Goal: Contribute content: Contribute content

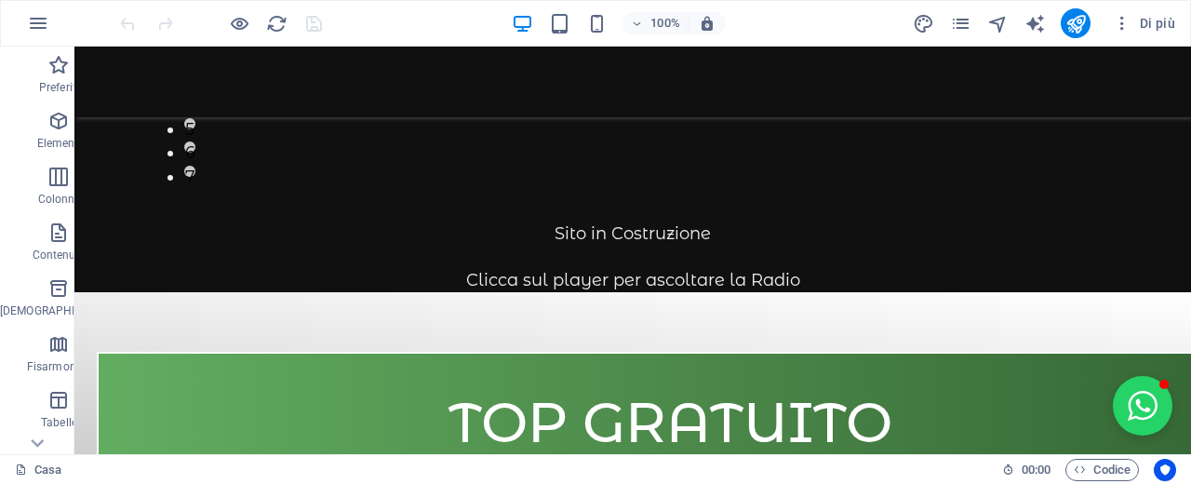
scroll to position [657, 0]
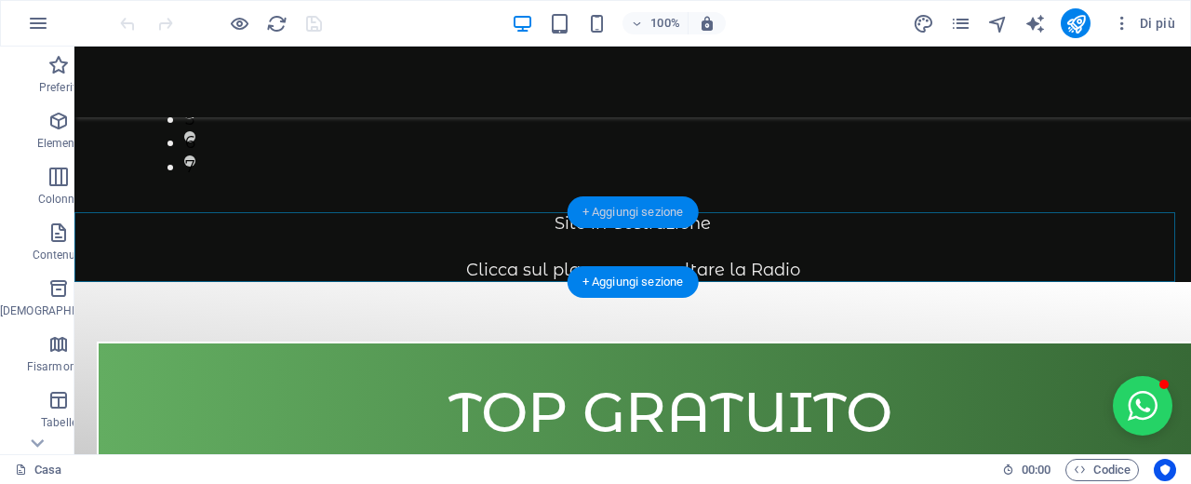
click at [645, 216] on font "+ Aggiungi sezione" at bounding box center [633, 212] width 101 height 14
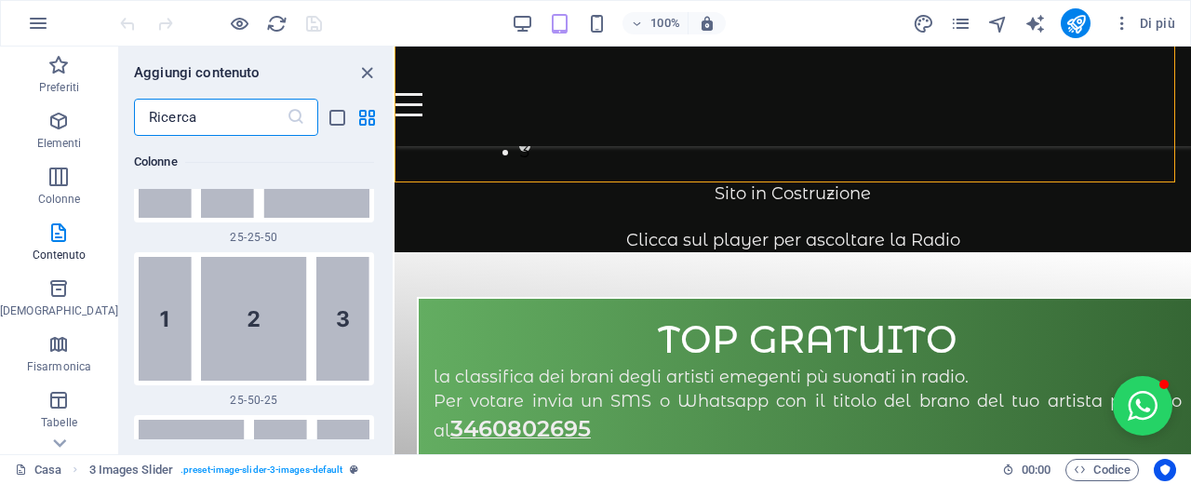
scroll to position [3349, 0]
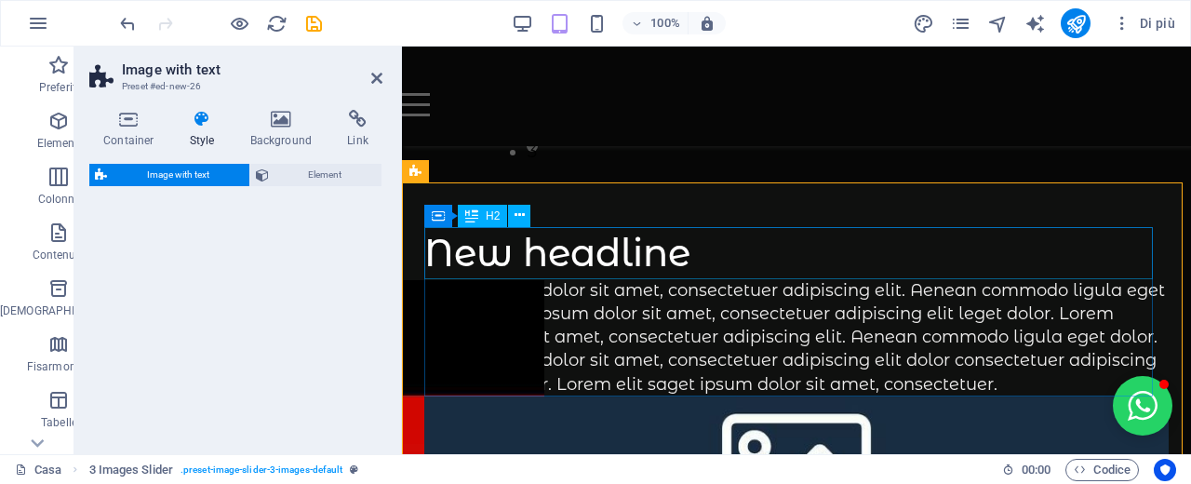
select select "rem"
select select "px"
select select "preset-text-with-image-v4-boxed"
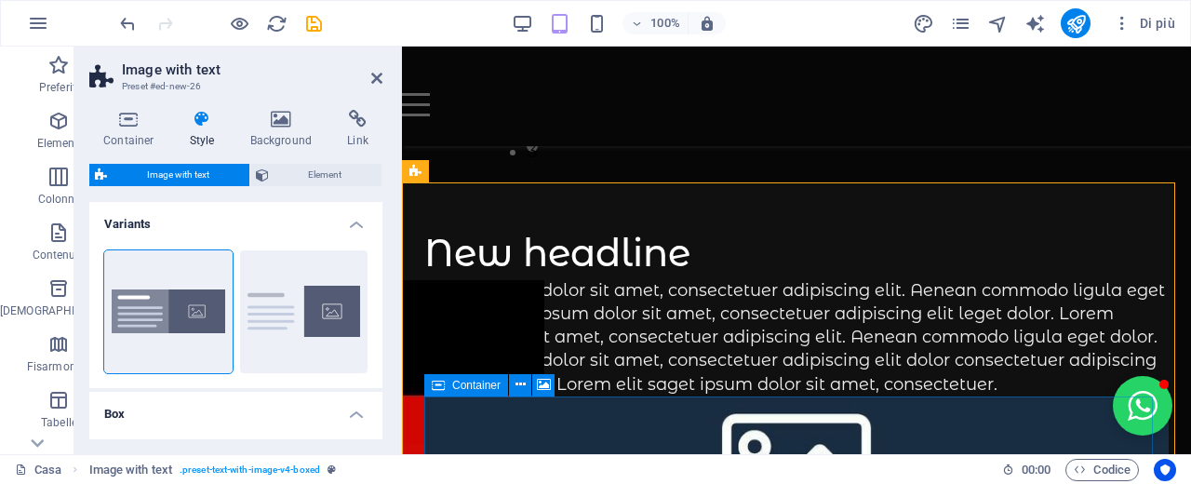
drag, startPoint x: 771, startPoint y: 349, endPoint x: 878, endPoint y: 402, distance: 119.4
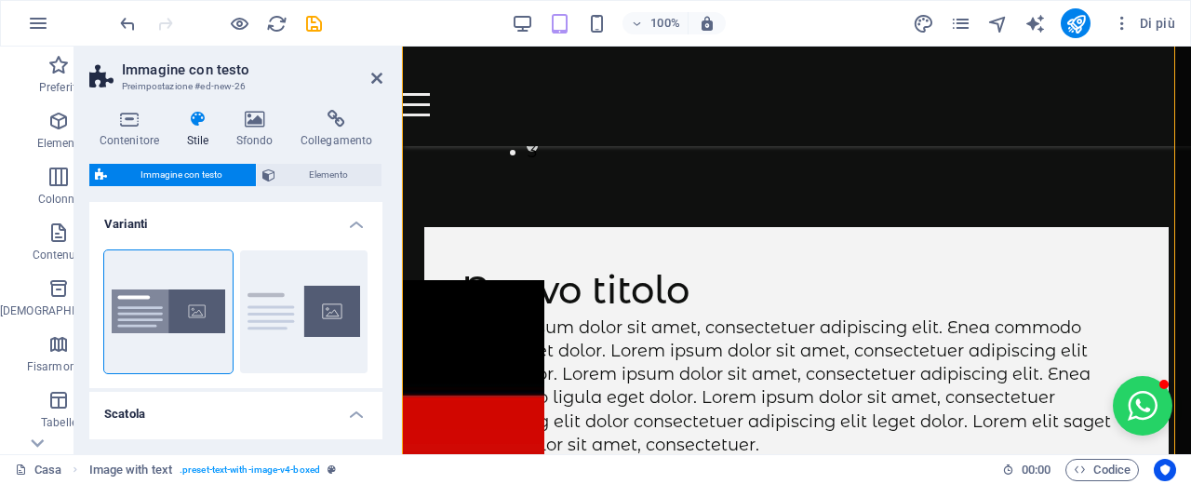
scroll to position [872, 0]
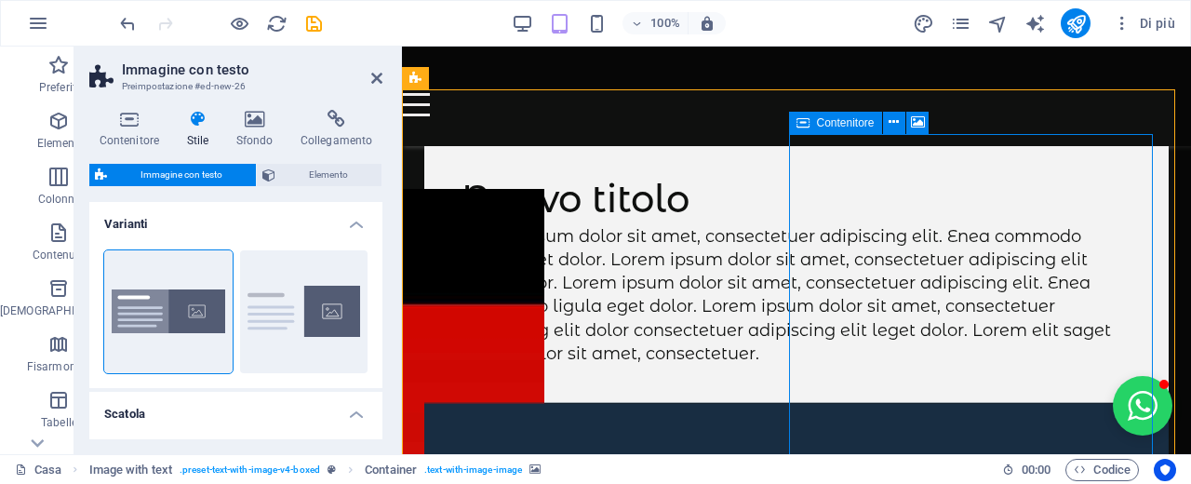
scroll to position [779, 0]
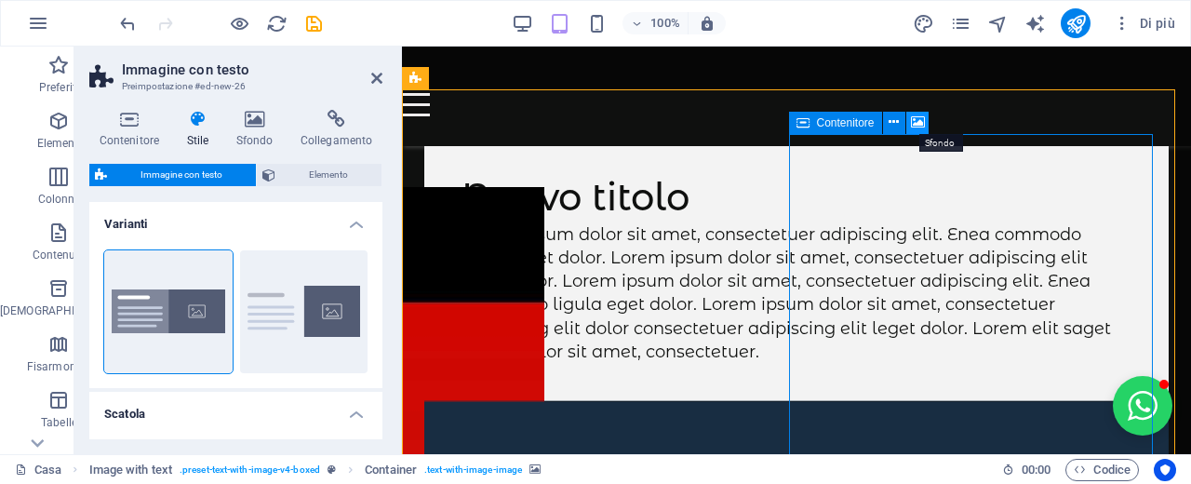
drag, startPoint x: 915, startPoint y: 127, endPoint x: 552, endPoint y: 207, distance: 371.5
click at [915, 127] on icon at bounding box center [918, 123] width 14 height 20
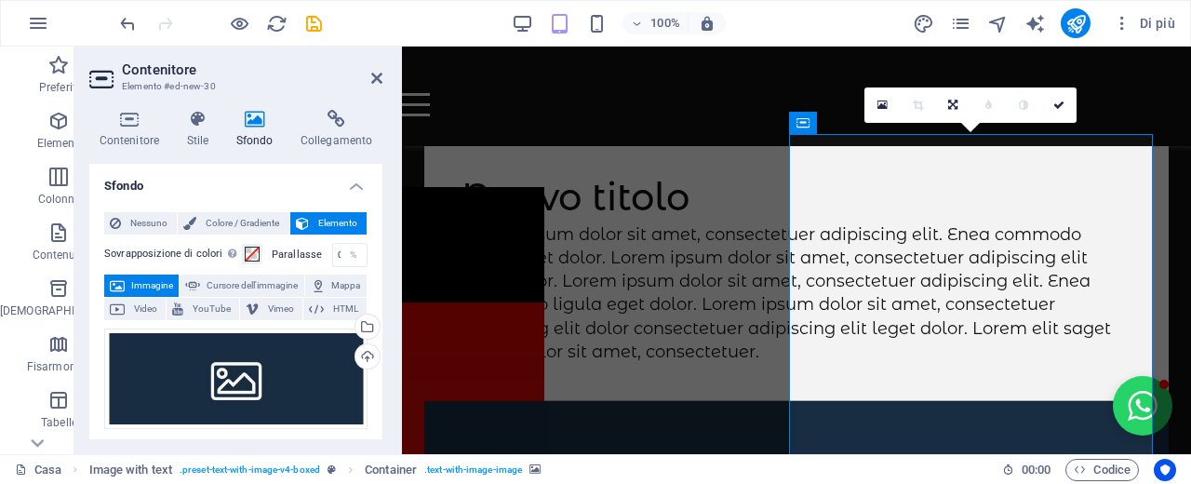
click at [258, 127] on icon at bounding box center [254, 119] width 57 height 19
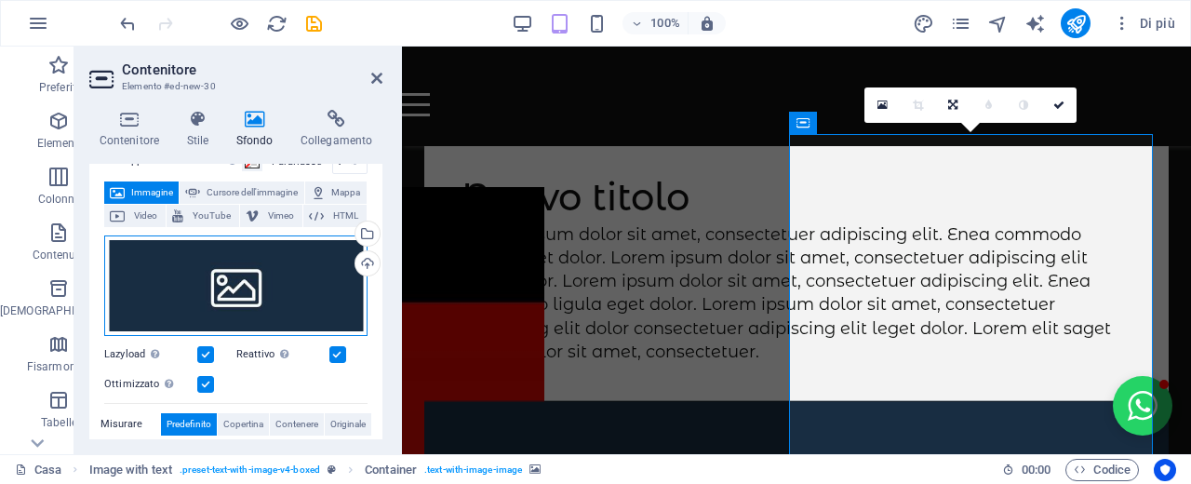
drag, startPoint x: 275, startPoint y: 291, endPoint x: 492, endPoint y: 348, distance: 225.0
click at [275, 291] on div "Trascina i file qui, fai clic per scegliere i file o seleziona i file da File o…" at bounding box center [235, 285] width 263 height 101
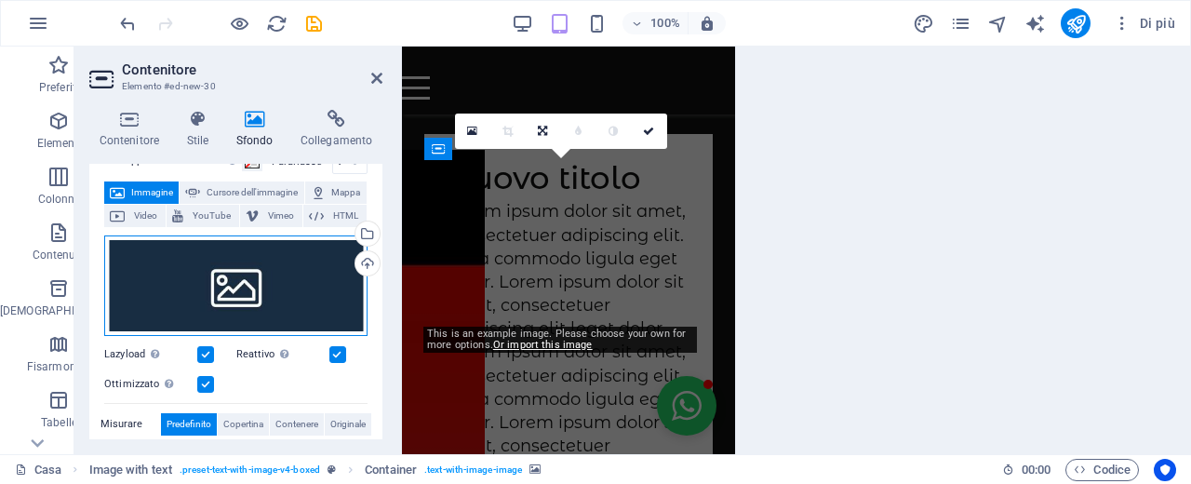
scroll to position [1232, 0]
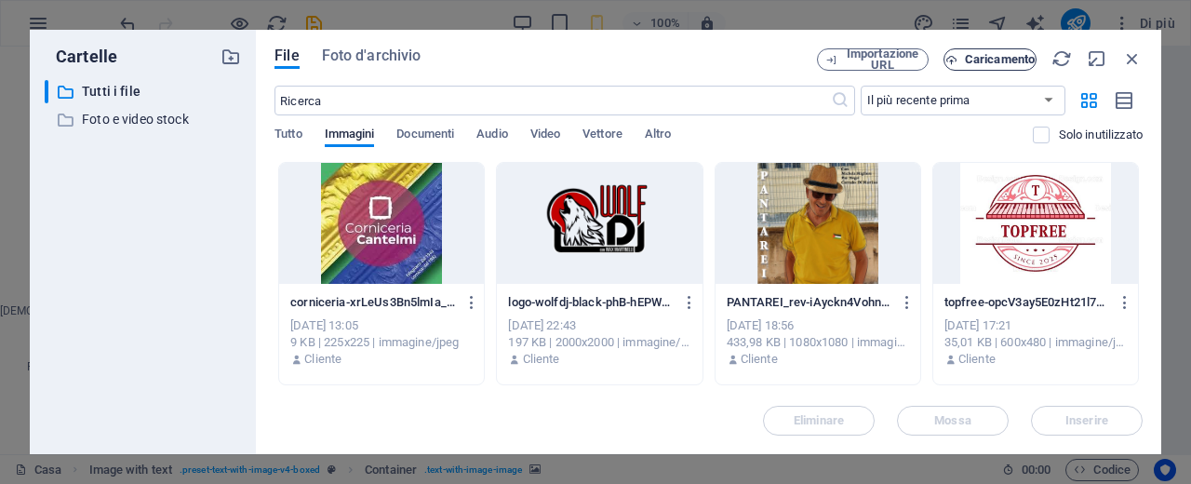
click at [1006, 62] on font "Caricamento" at bounding box center [1000, 59] width 70 height 14
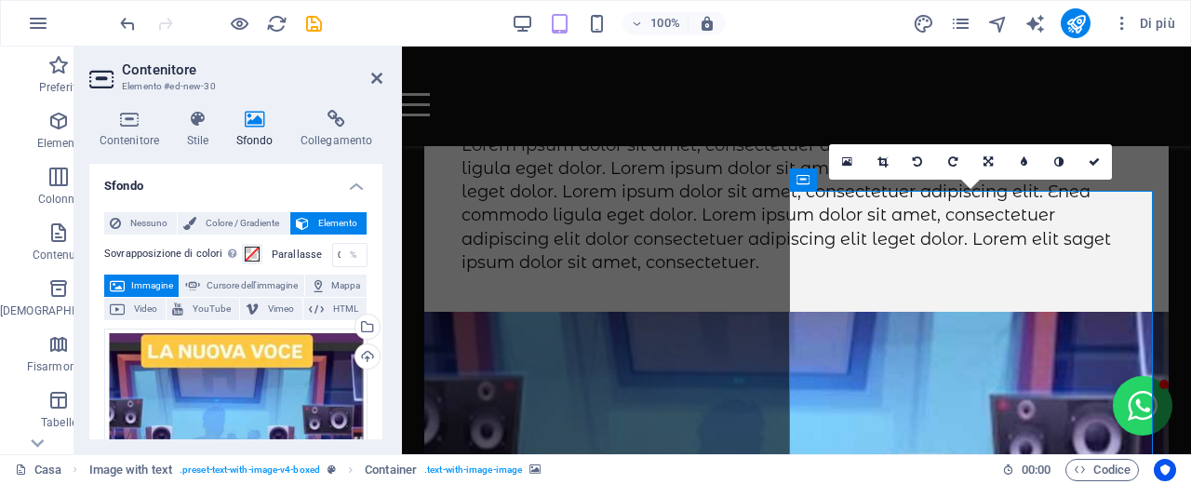
scroll to position [705, 0]
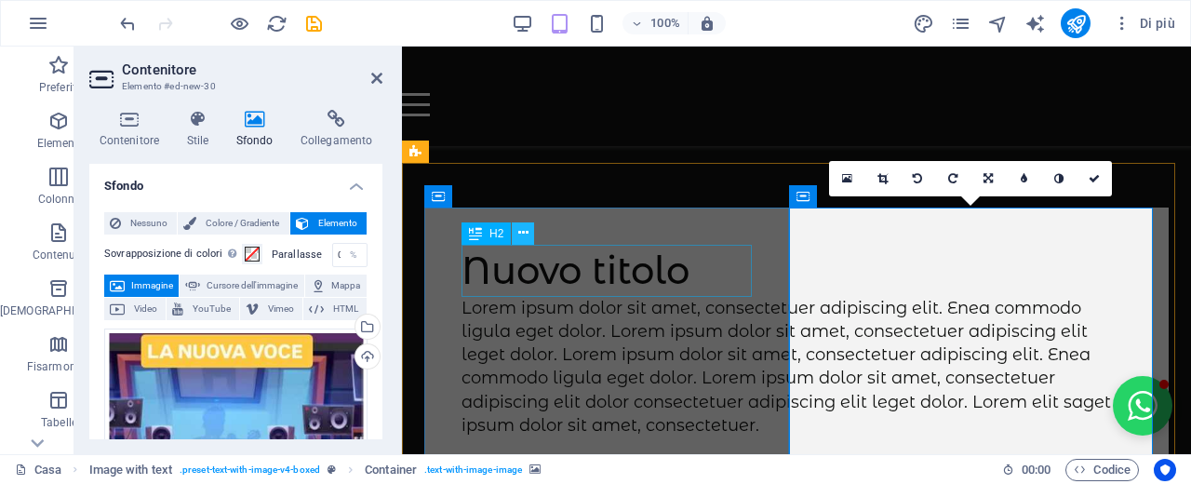
click at [519, 239] on icon at bounding box center [523, 233] width 10 height 20
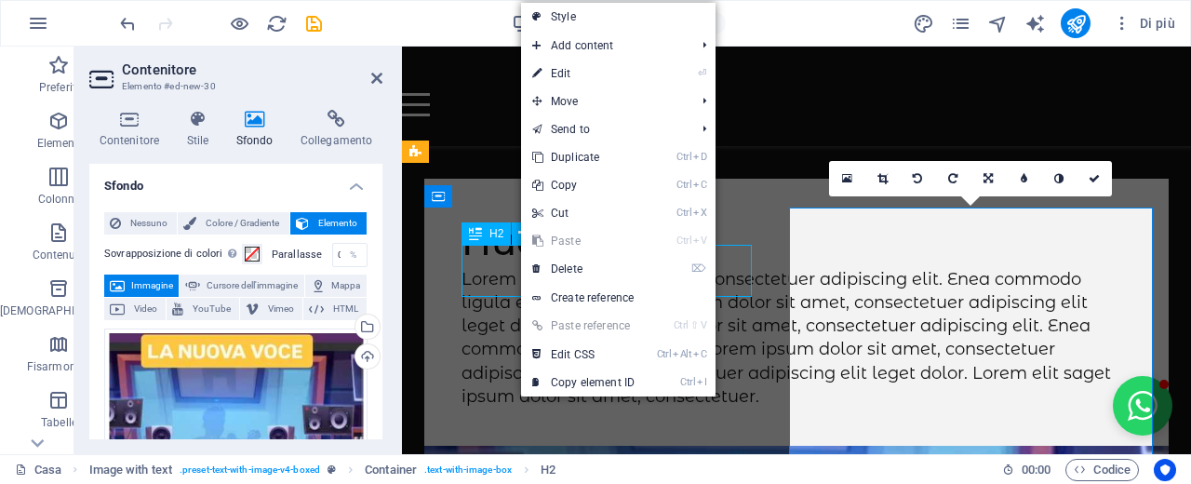
scroll to position [677, 0]
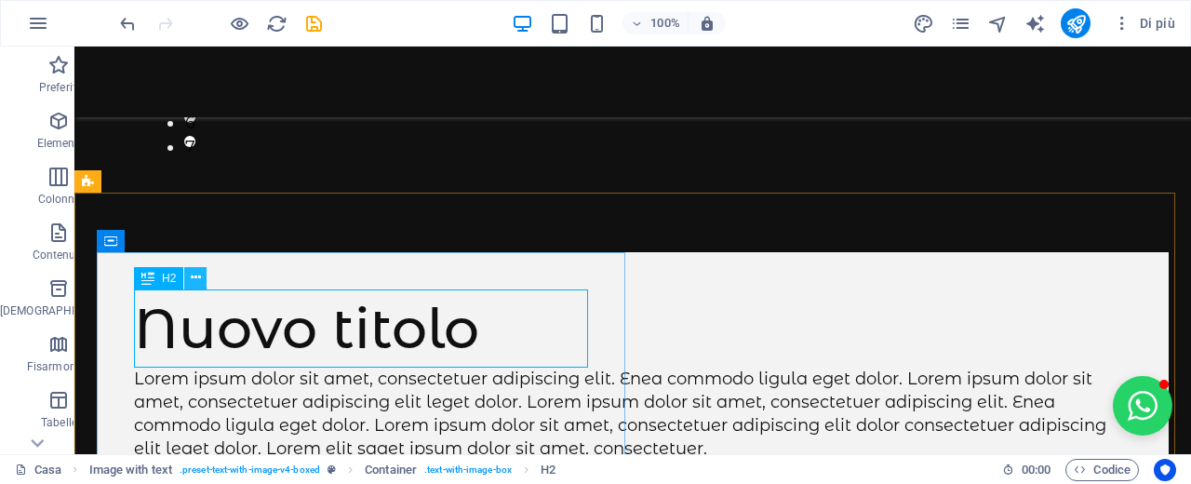
click at [196, 279] on icon at bounding box center [196, 278] width 10 height 20
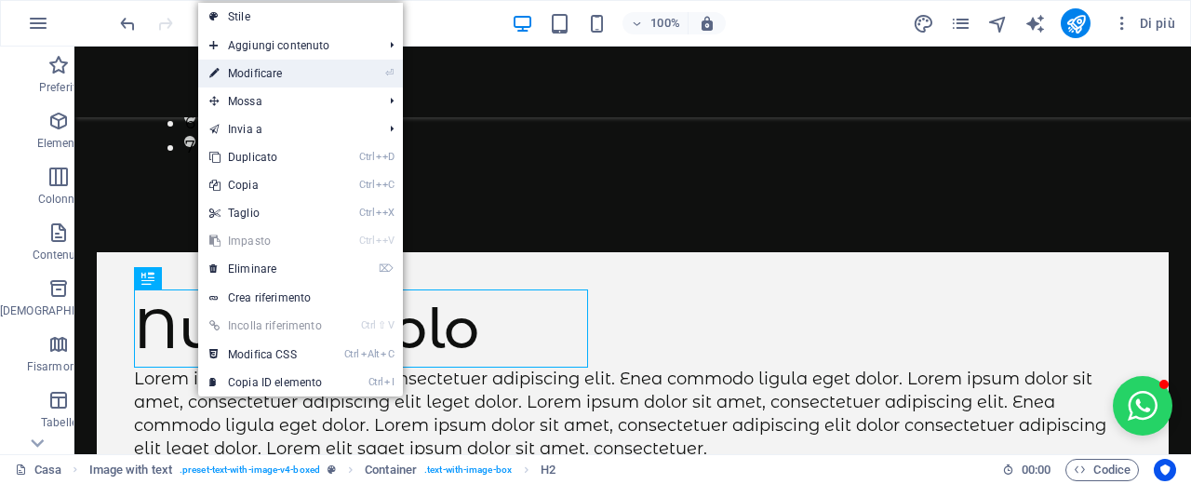
click at [308, 79] on link "⏎ Modificare" at bounding box center [265, 74] width 135 height 28
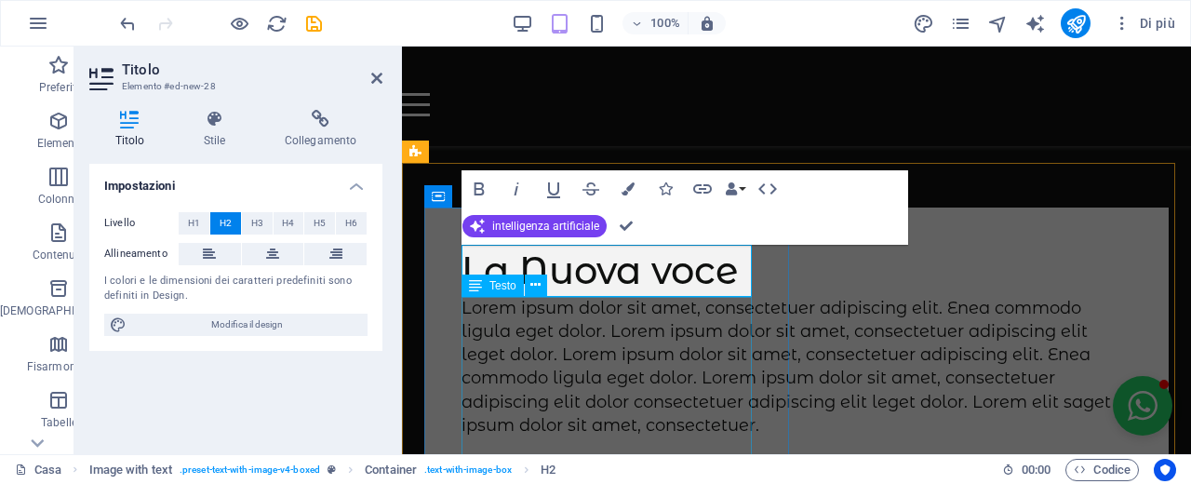
click at [689, 322] on div "Lorem ipsum dolor sit amet, consectetuer adipiscing elit. Enea commodo ligula e…" at bounding box center [797, 367] width 670 height 141
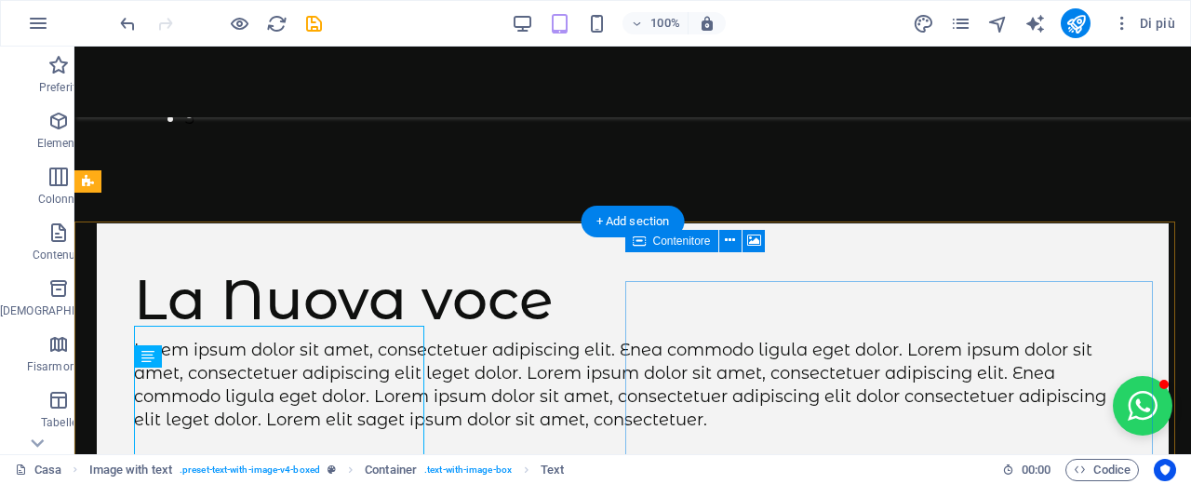
scroll to position [677, 0]
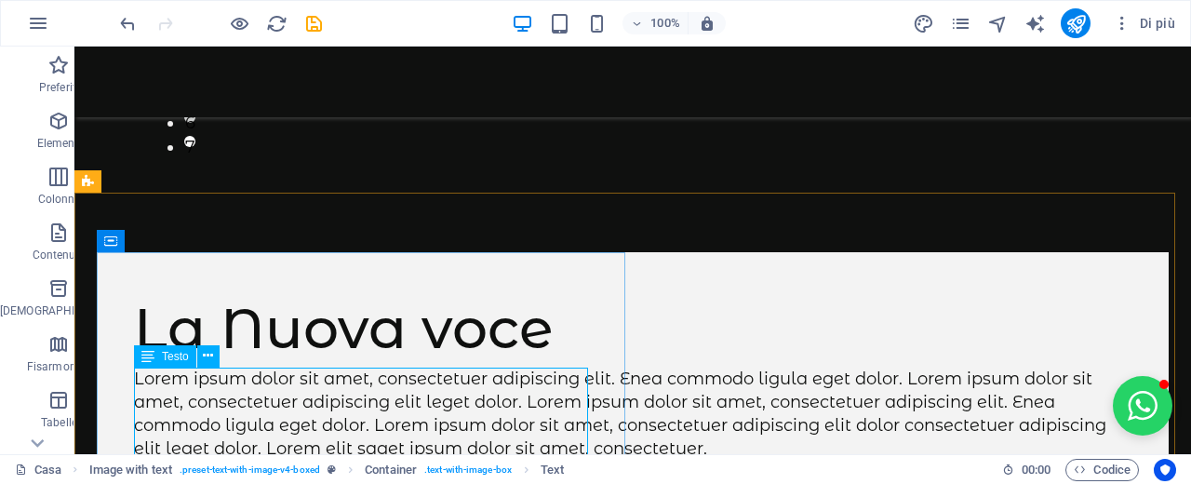
click at [220, 358] on div "Testo" at bounding box center [183, 356] width 98 height 23
click at [209, 363] on icon at bounding box center [208, 356] width 10 height 20
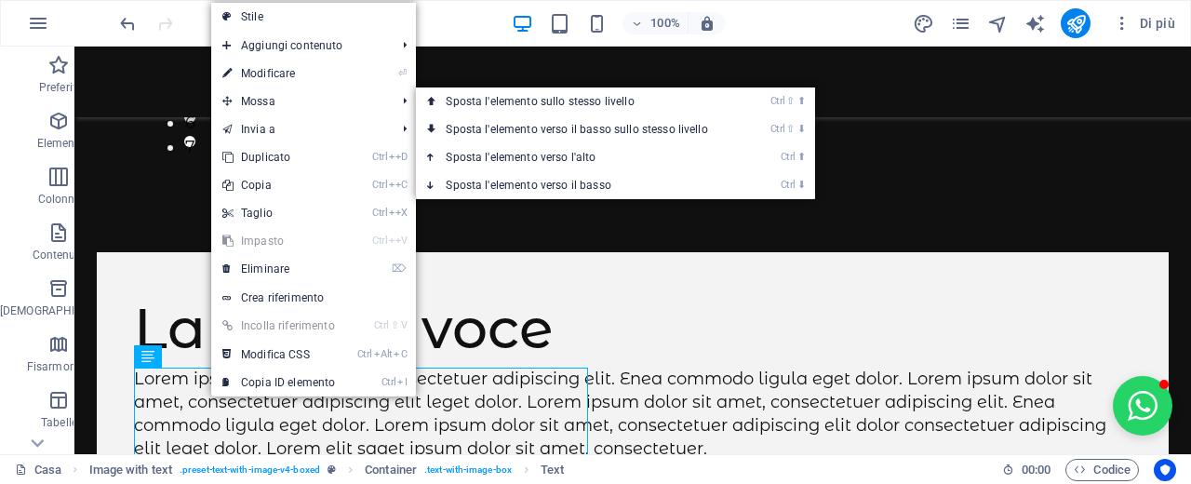
click at [336, 71] on link "⏎ Modificare" at bounding box center [278, 74] width 135 height 28
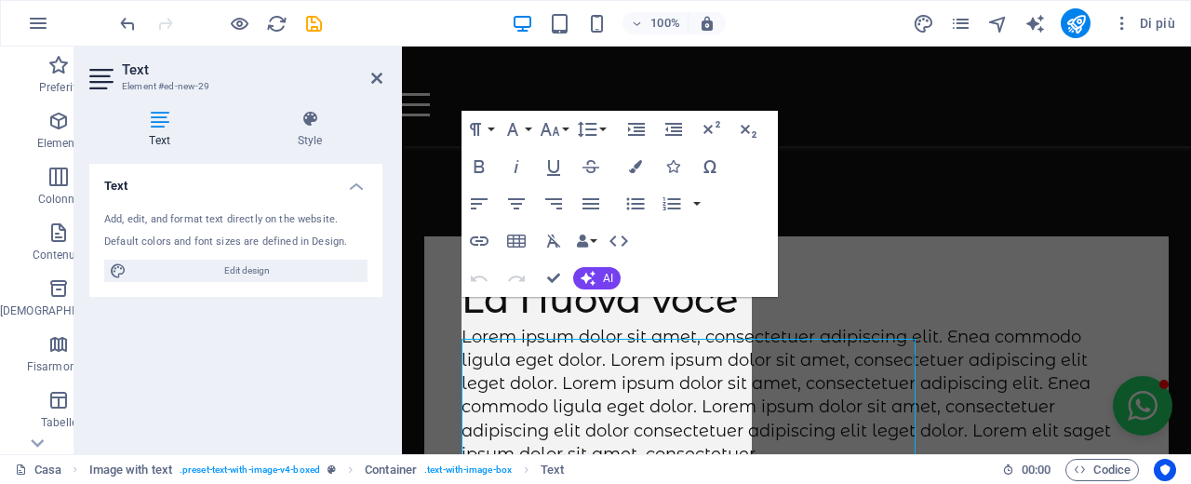
scroll to position [705, 0]
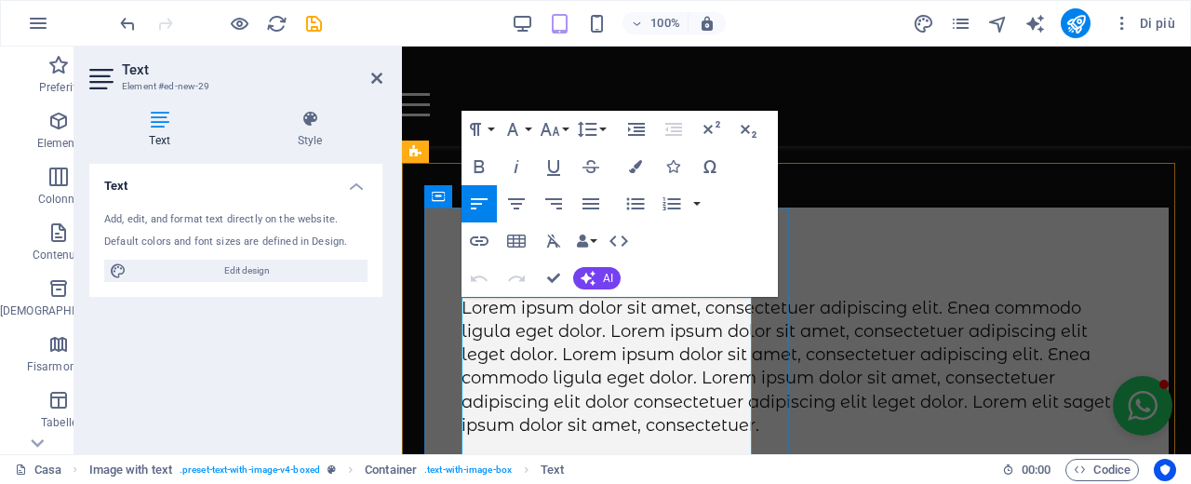
click at [603, 329] on p "Lorem ipsum dolor sit amet, consectetuer adipiscing elit. Enea commodo ligula e…" at bounding box center [797, 367] width 670 height 141
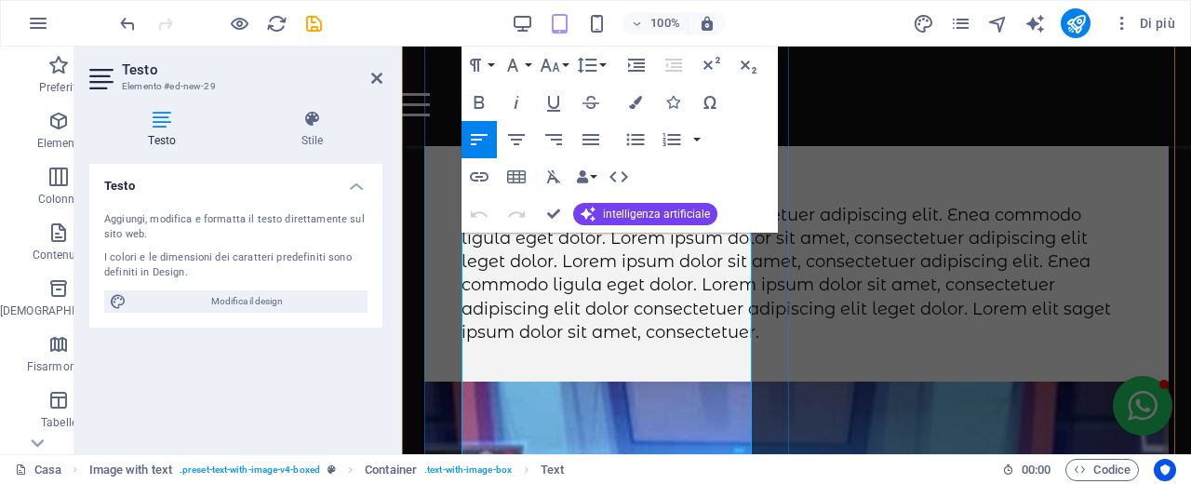
scroll to position [892, 0]
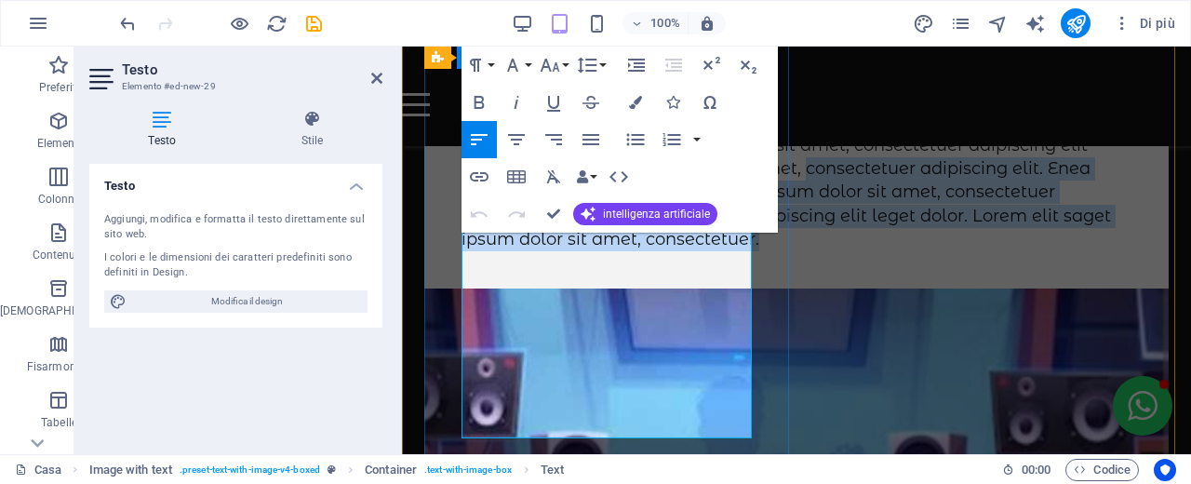
drag, startPoint x: 605, startPoint y: 424, endPoint x: 517, endPoint y: 274, distance: 174.3
click at [517, 251] on p "Lorem ipsum dolor sit amet, consectetuer adipiscing elit. Enea commodo ligula e…" at bounding box center [797, 181] width 670 height 141
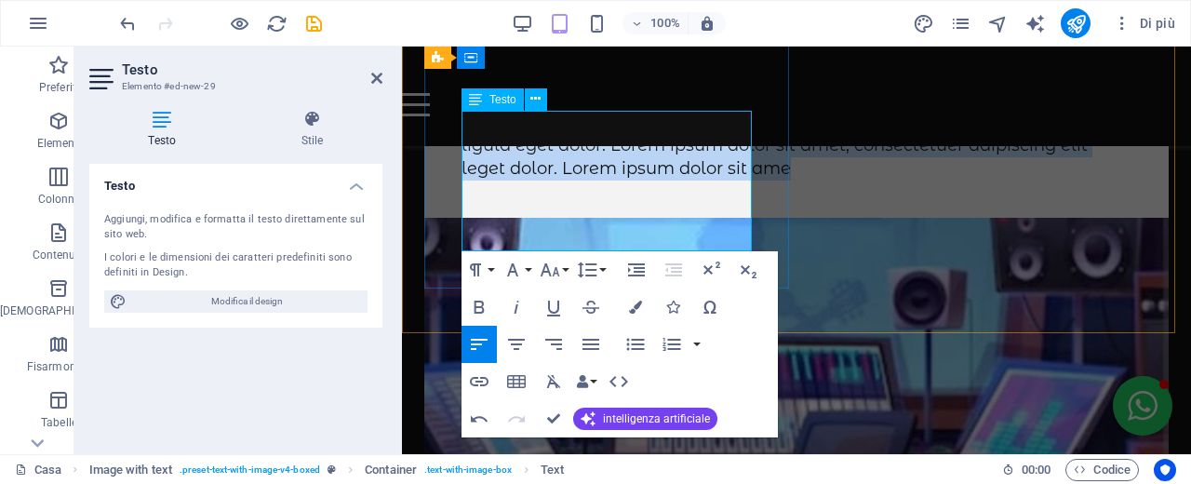
drag, startPoint x: 741, startPoint y: 235, endPoint x: 480, endPoint y: 176, distance: 267.3
click at [480, 176] on font "Lorem ipsum dolor sit amet, consectetuer adipiscing elit. Enea commodo ligula e…" at bounding box center [775, 145] width 626 height 67
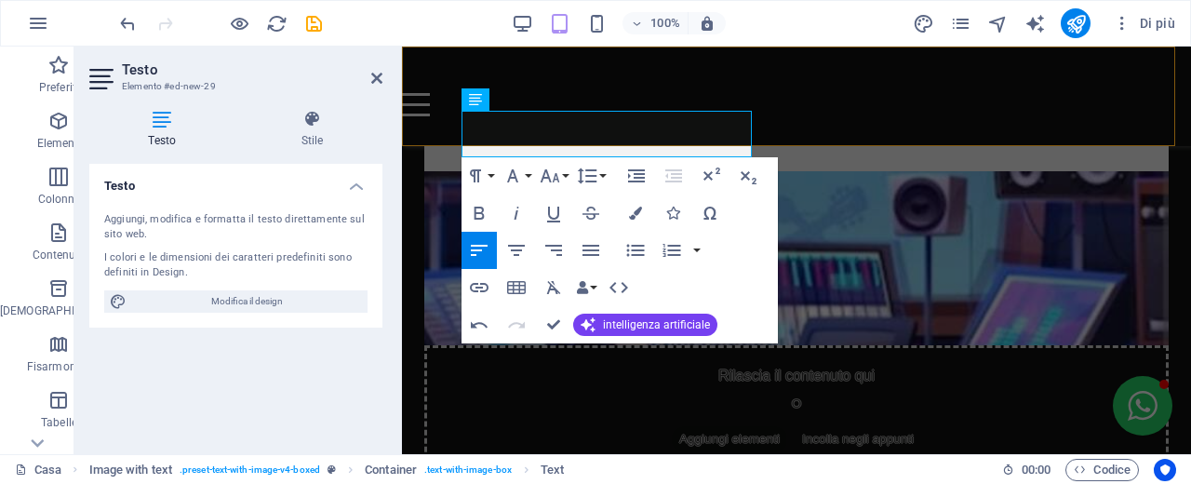
drag, startPoint x: 532, startPoint y: 145, endPoint x: 820, endPoint y: 143, distance: 287.6
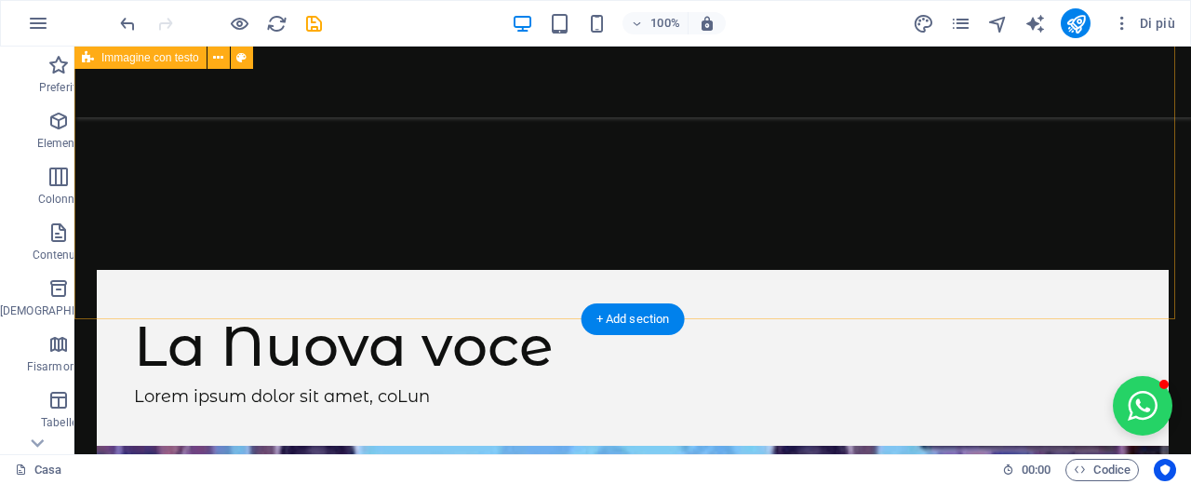
scroll to position [845, 0]
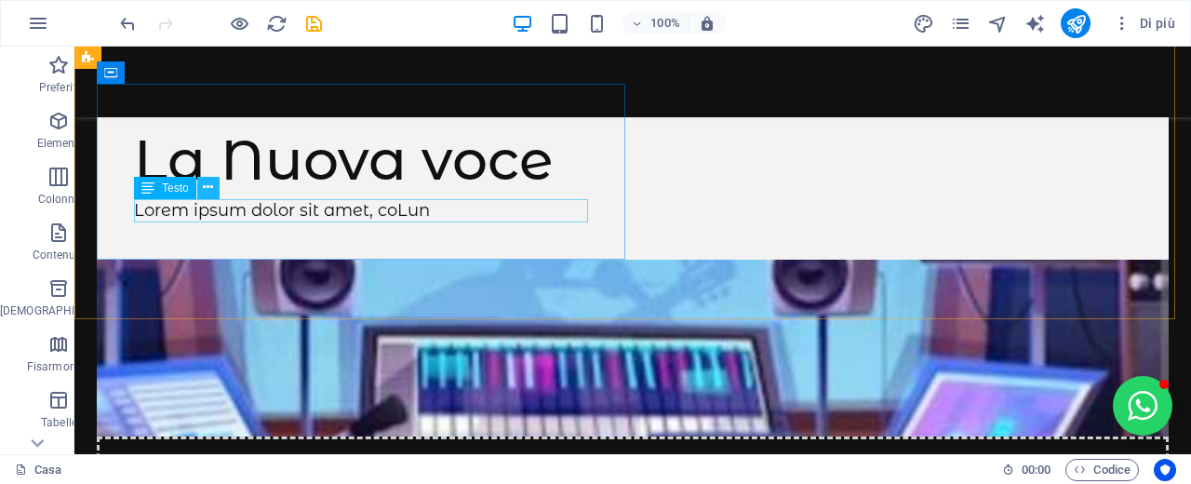
click at [211, 194] on icon at bounding box center [208, 188] width 10 height 20
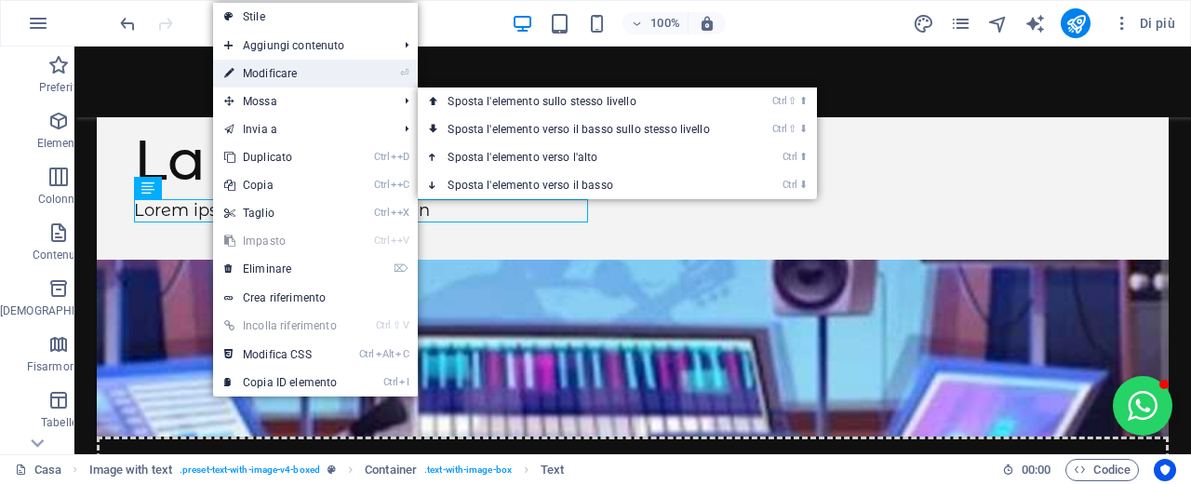
click at [327, 76] on link "⏎ Modificare" at bounding box center [280, 74] width 135 height 28
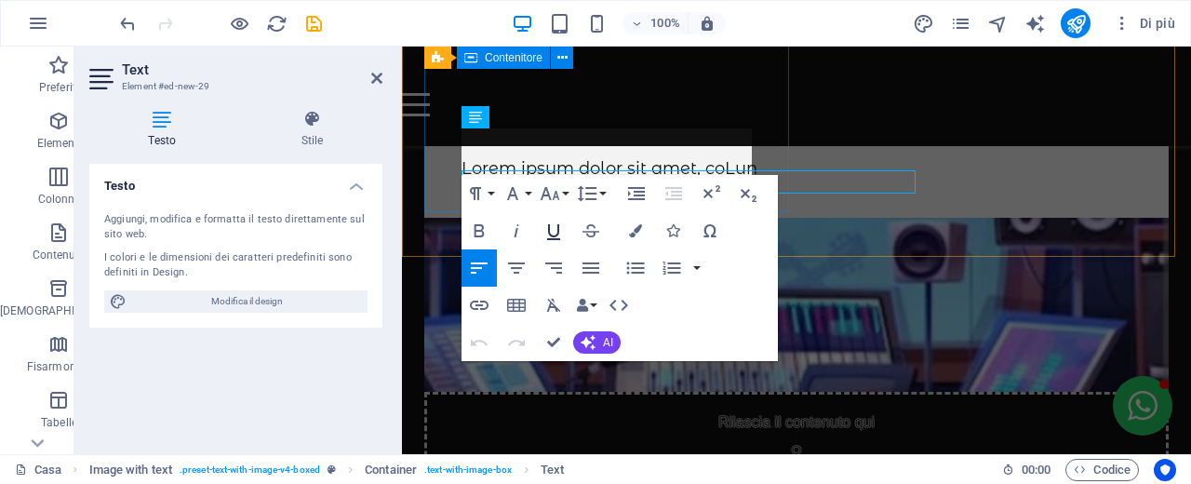
scroll to position [874, 0]
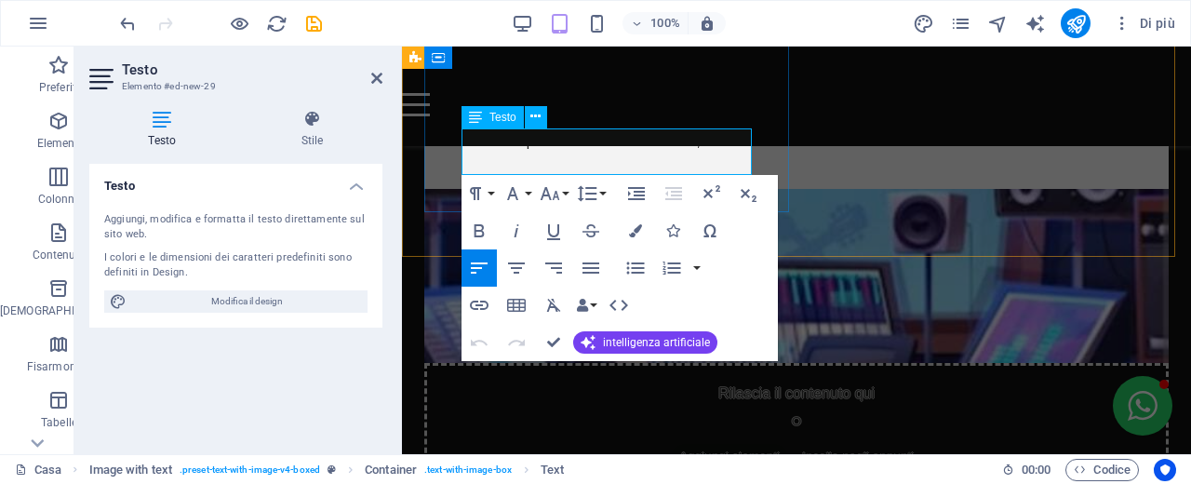
click at [540, 152] on p "Lorem ipsum dolor sit amet, coLun" at bounding box center [797, 139] width 670 height 23
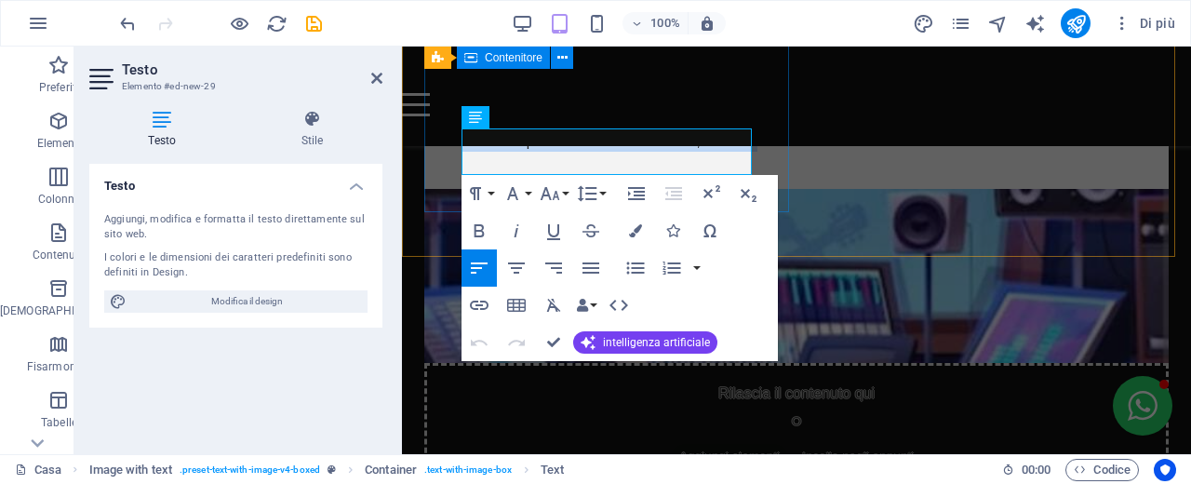
drag, startPoint x: 532, startPoint y: 160, endPoint x: 456, endPoint y: 149, distance: 77.1
click at [456, 149] on div "La Nuova voce Lorem ipsum dolor sit amet, coLun" at bounding box center [796, 114] width 744 height 150
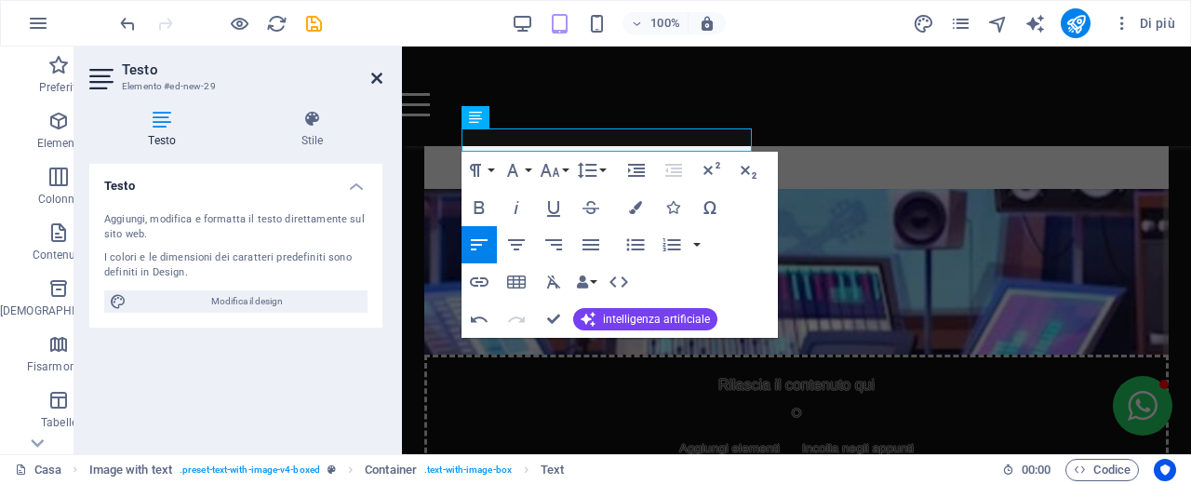
click at [380, 76] on icon at bounding box center [376, 78] width 11 height 15
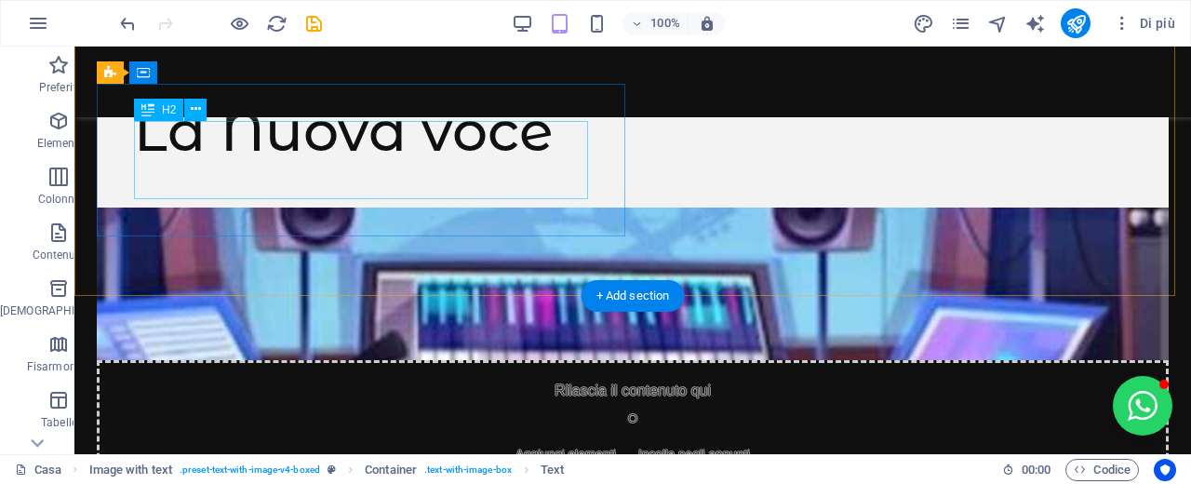
scroll to position [845, 0]
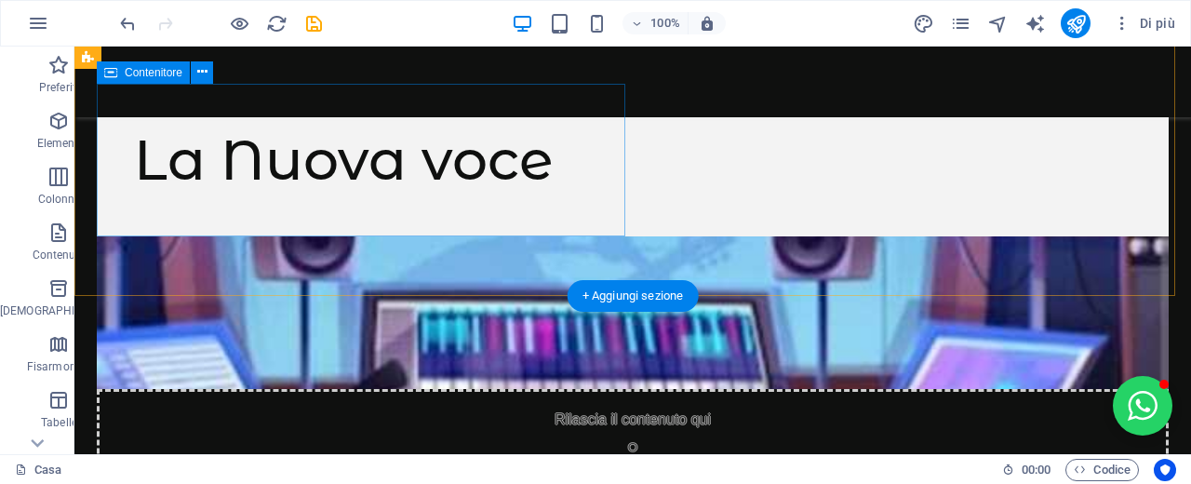
click at [369, 209] on div "La Nuova voce" at bounding box center [633, 160] width 1072 height 153
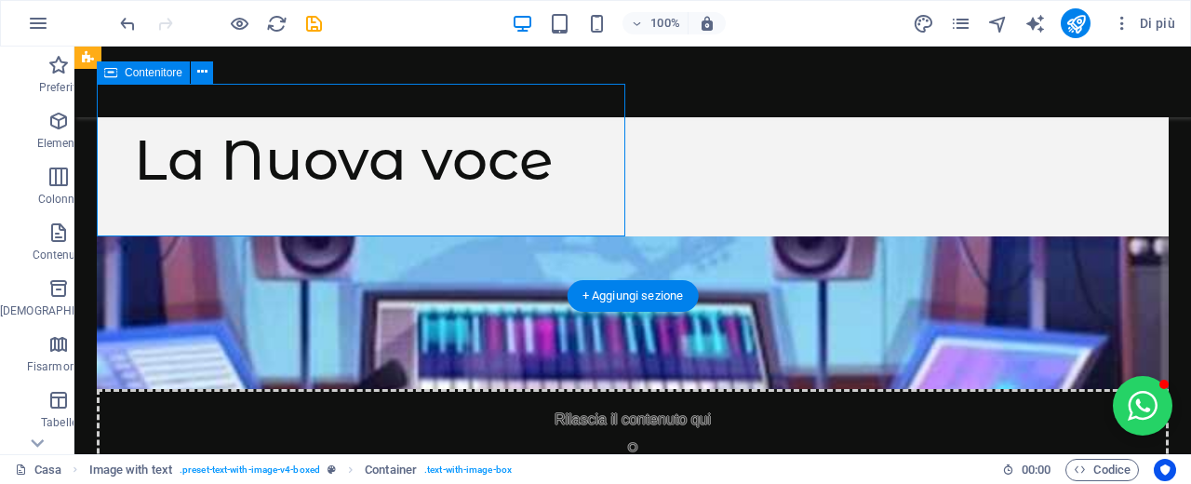
click at [353, 219] on div "La Nuova voce" at bounding box center [633, 160] width 1072 height 153
click at [163, 212] on div "La Nuova voce" at bounding box center [633, 160] width 1072 height 153
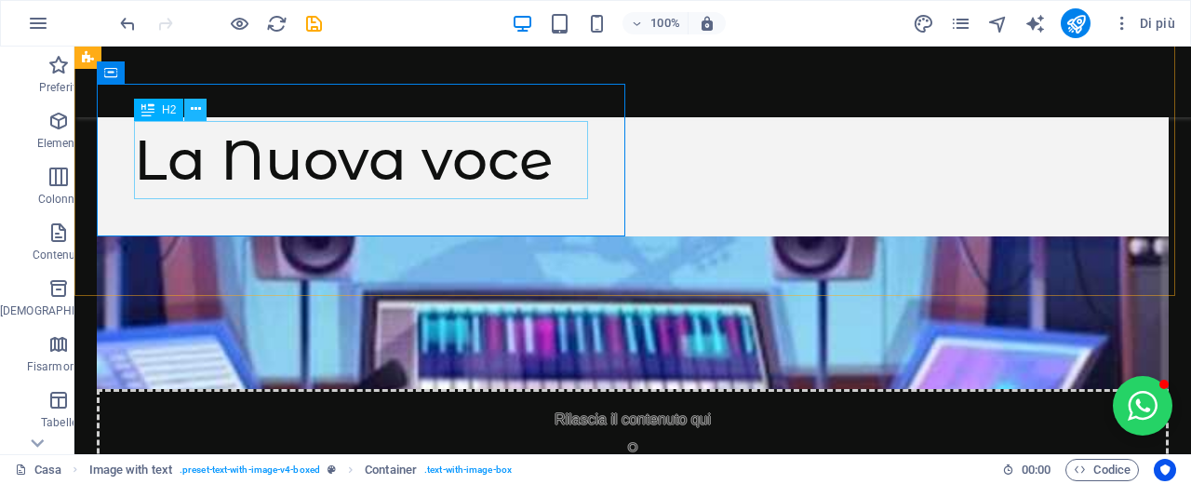
click at [198, 114] on icon at bounding box center [196, 110] width 10 height 20
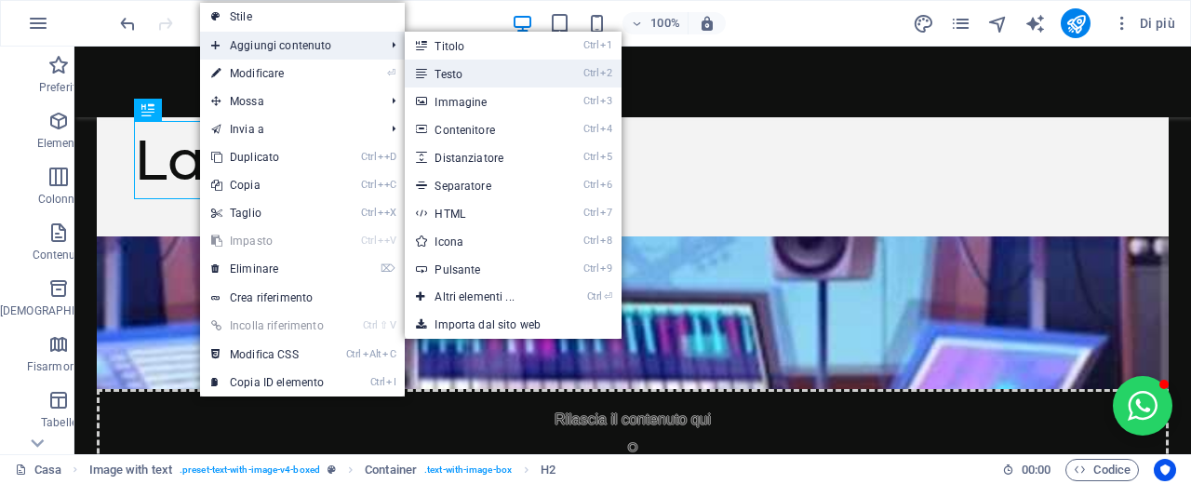
drag, startPoint x: 459, startPoint y: 67, endPoint x: 136, endPoint y: 215, distance: 355.2
click at [459, 67] on link "Ctrl 2 Testo" at bounding box center [478, 74] width 147 height 28
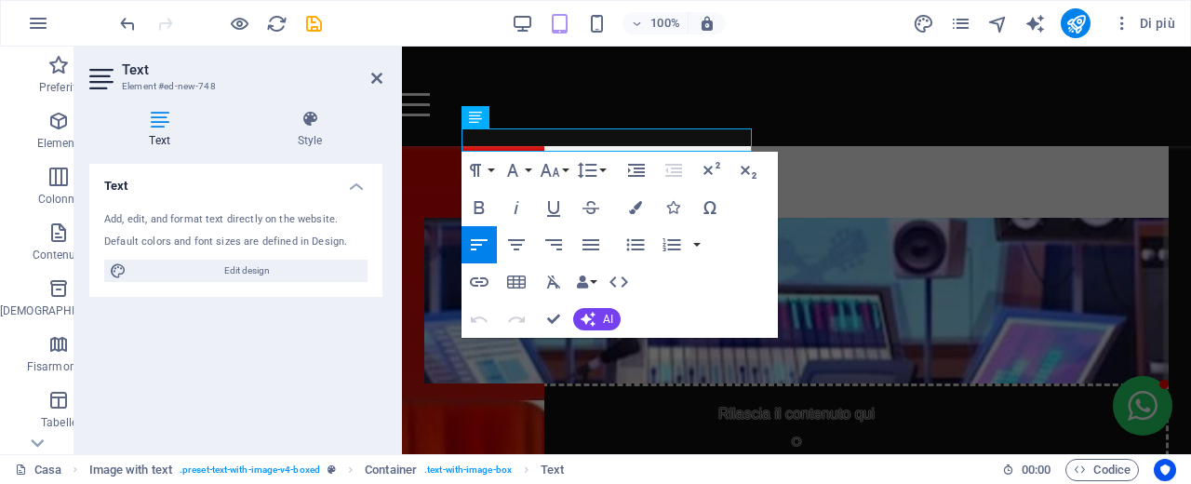
scroll to position [874, 0]
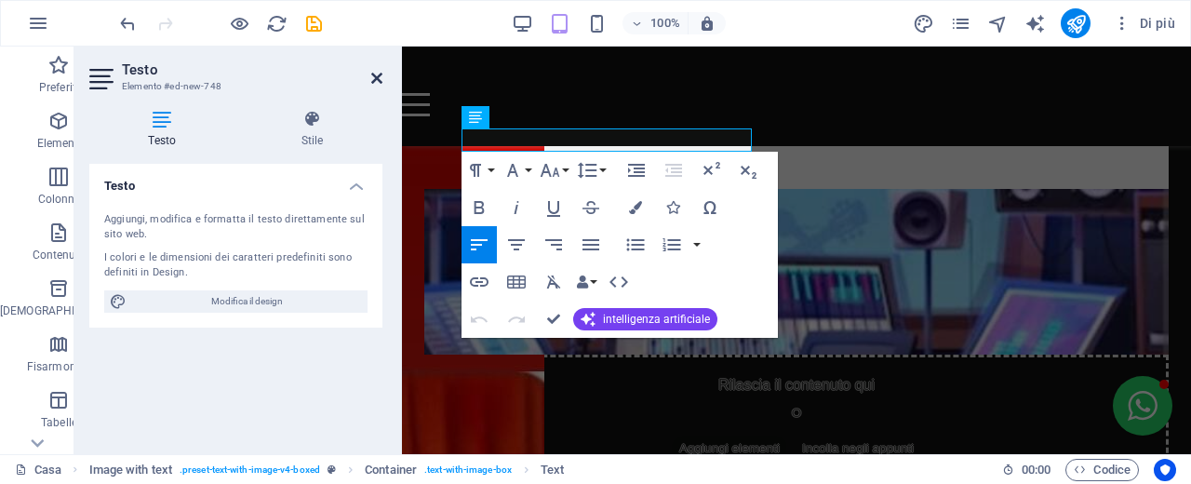
click at [375, 74] on icon at bounding box center [376, 78] width 11 height 15
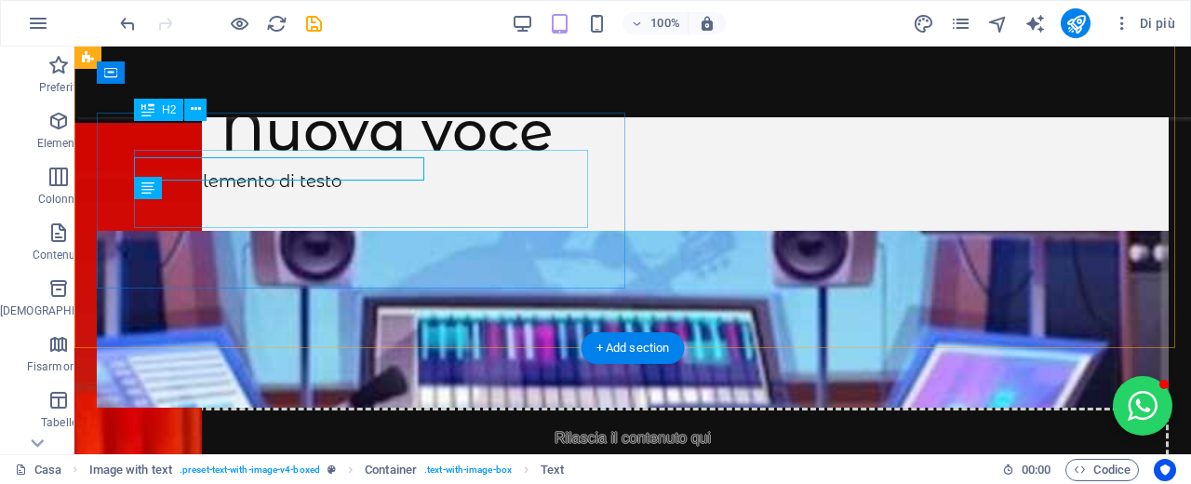
scroll to position [845, 0]
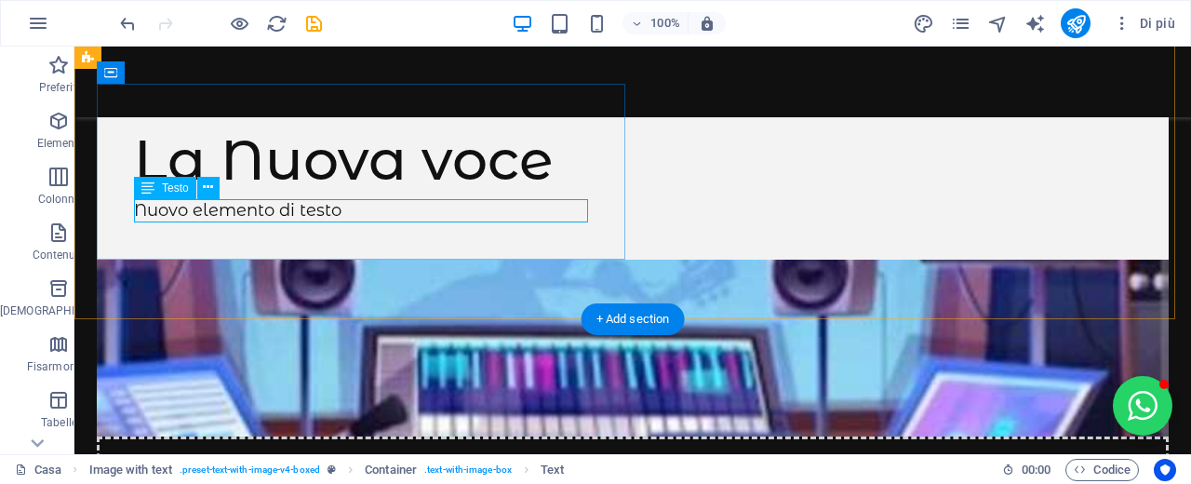
click at [346, 207] on div "Nuovo elemento di testo" at bounding box center [633, 210] width 998 height 23
click at [209, 189] on icon at bounding box center [208, 188] width 10 height 20
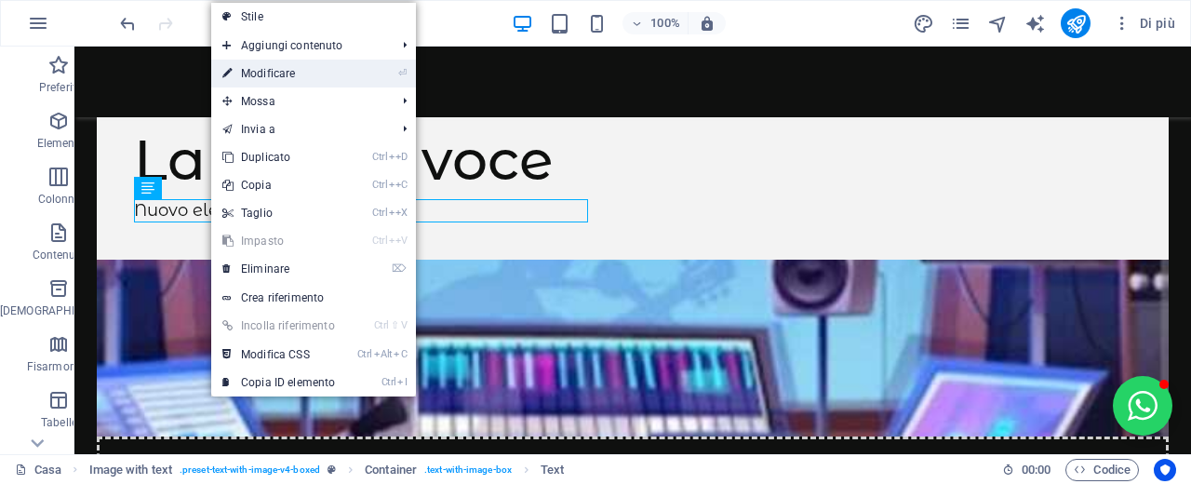
click at [302, 77] on link "⏎ Modificare" at bounding box center [278, 74] width 135 height 28
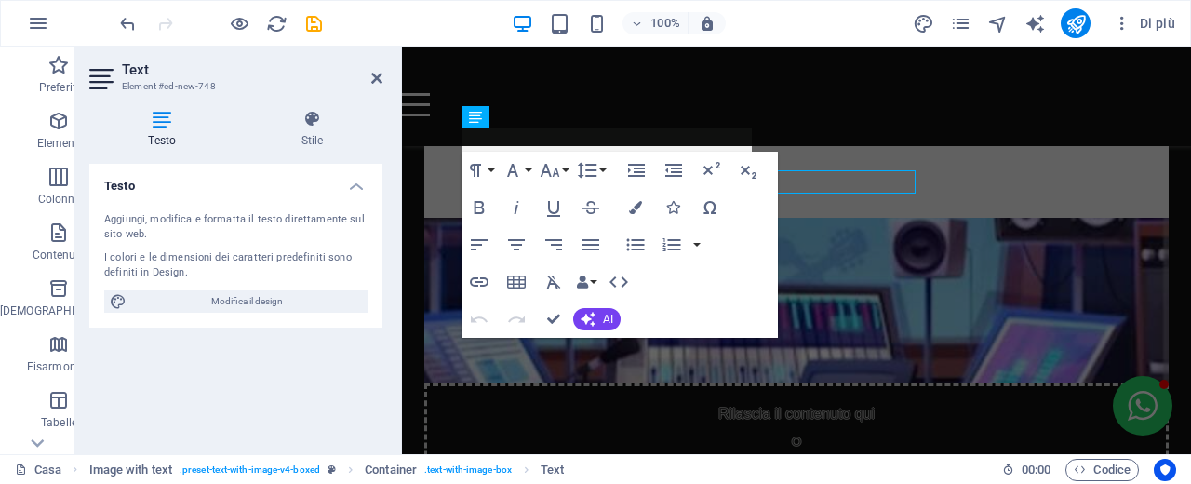
scroll to position [874, 0]
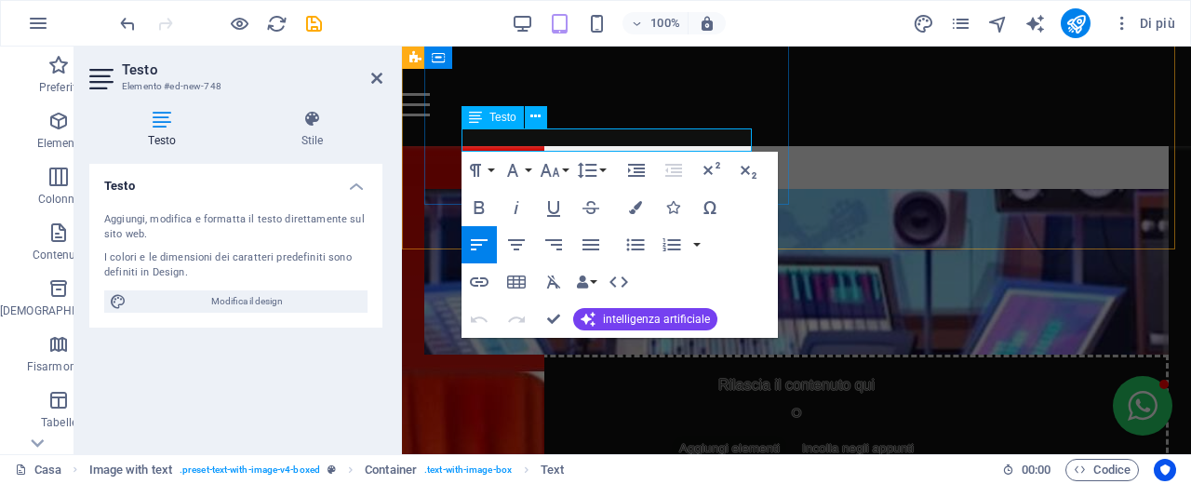
click at [692, 147] on p "Nuovo elemento di testo" at bounding box center [797, 139] width 670 height 23
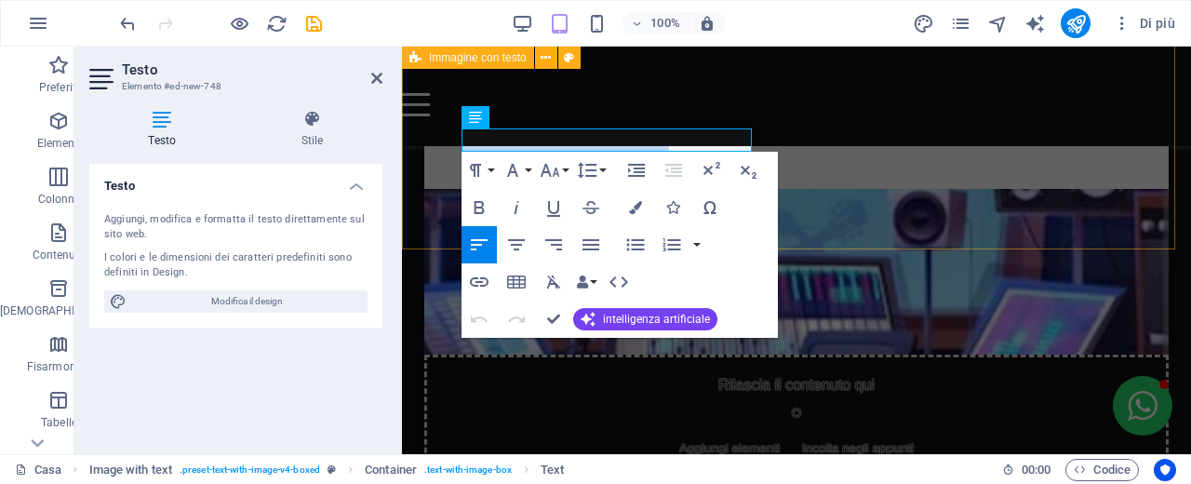
drag, startPoint x: 678, startPoint y: 149, endPoint x: 422, endPoint y: 146, distance: 255.9
click at [422, 146] on div "La Nuova voce Nuovo elemento di testo Rilascia il contenuto qui O Aggiungi elem…" at bounding box center [796, 213] width 789 height 637
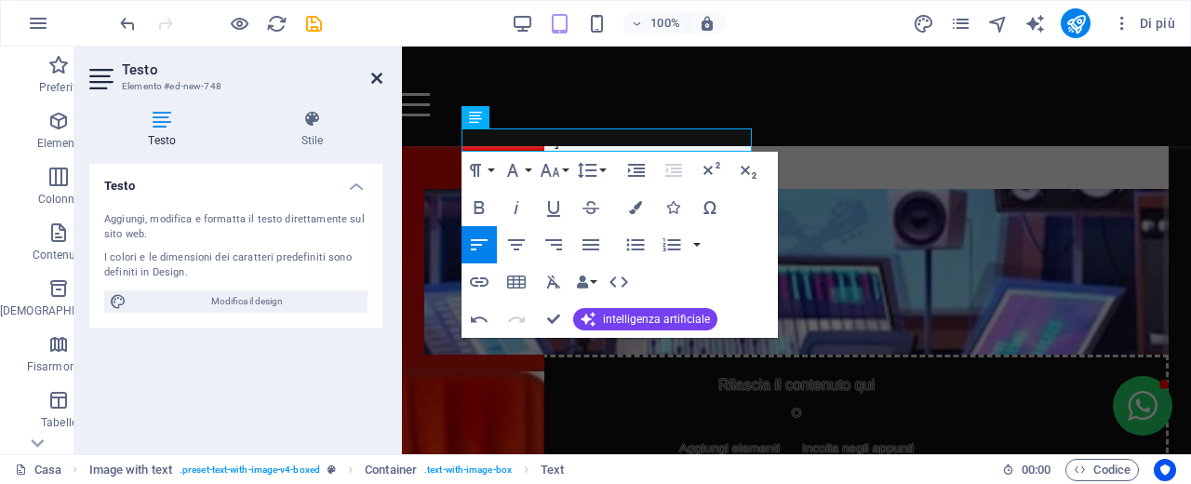
click at [371, 75] on icon at bounding box center [376, 78] width 11 height 15
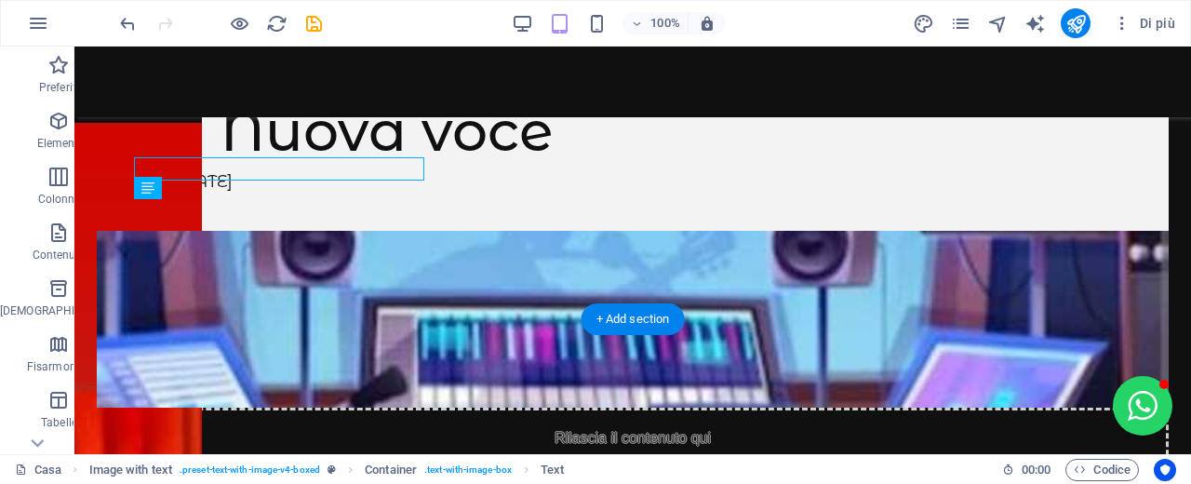
scroll to position [845, 0]
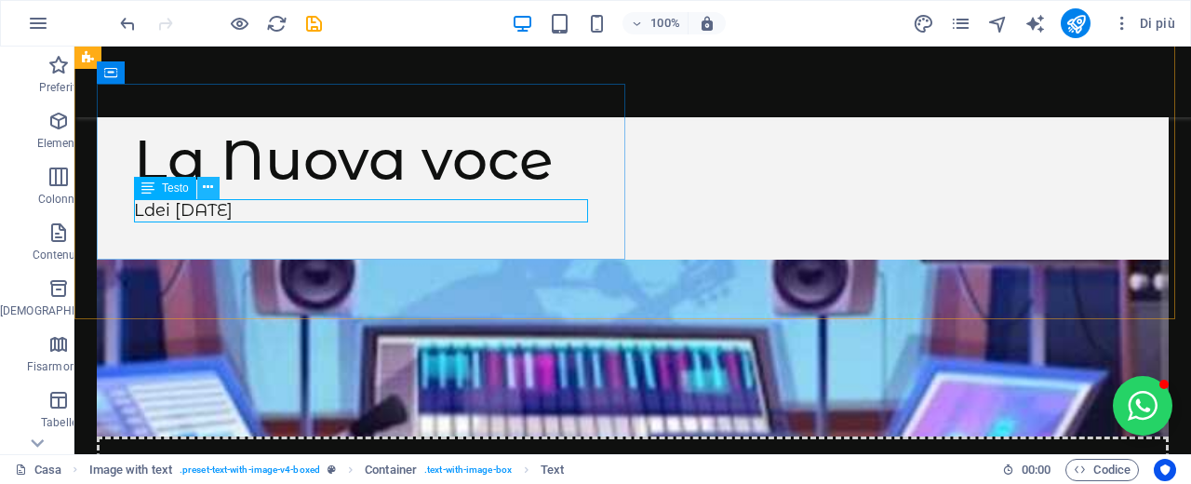
click at [212, 189] on icon at bounding box center [208, 188] width 10 height 20
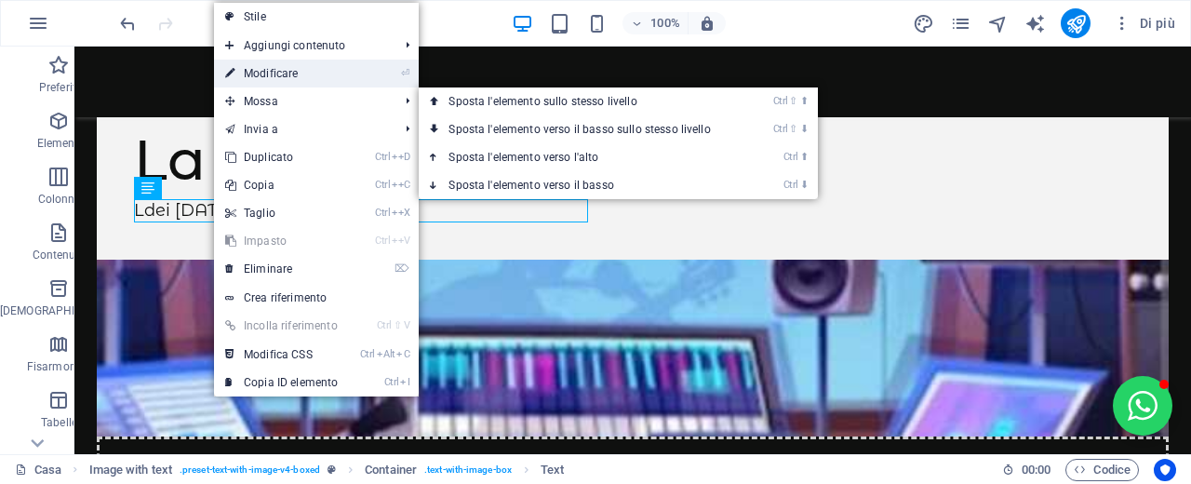
click at [308, 83] on link "⏎ Modificare" at bounding box center [281, 74] width 135 height 28
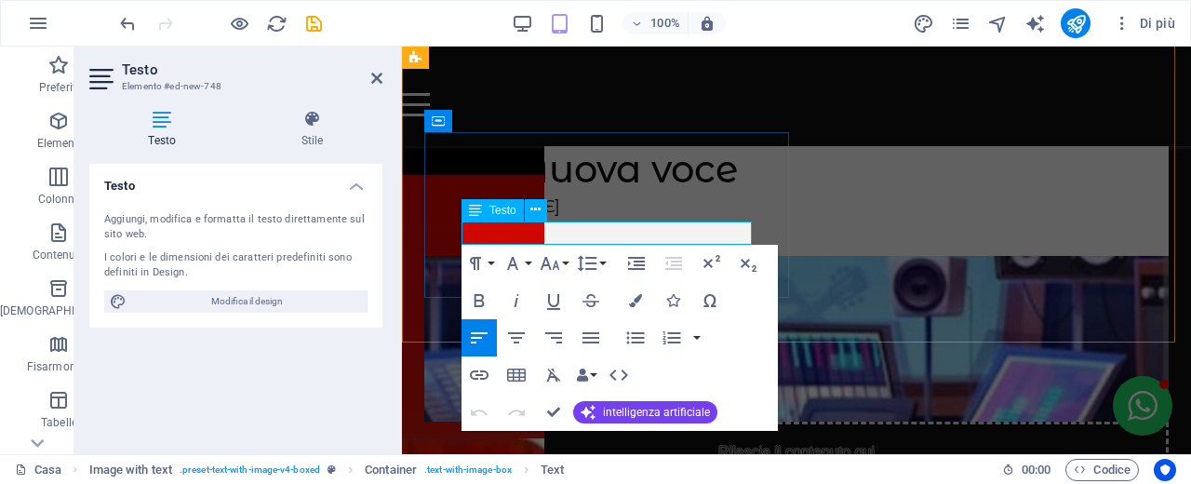
scroll to position [781, 0]
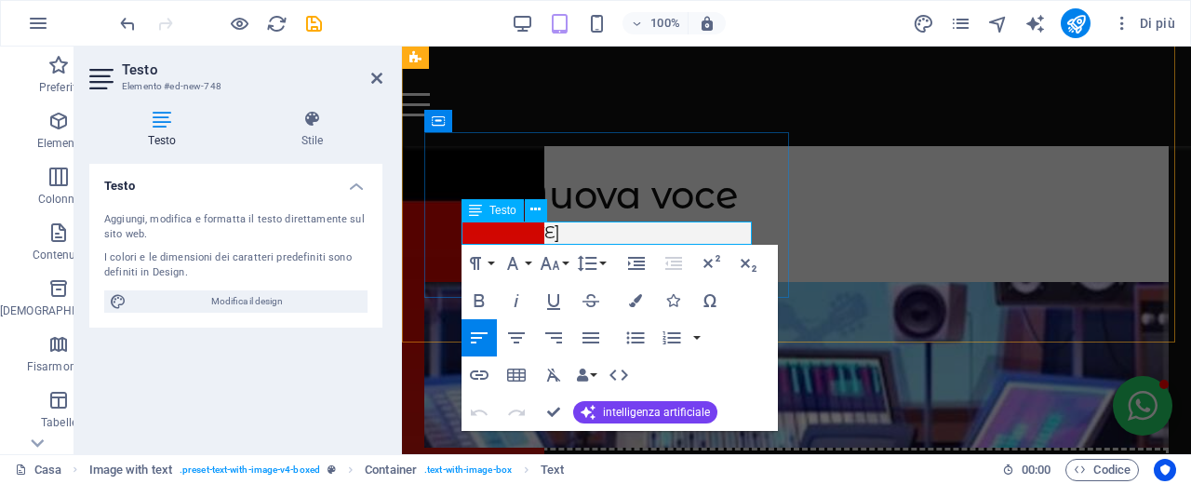
click at [619, 234] on p "Ldei [DATE]" at bounding box center [797, 232] width 670 height 23
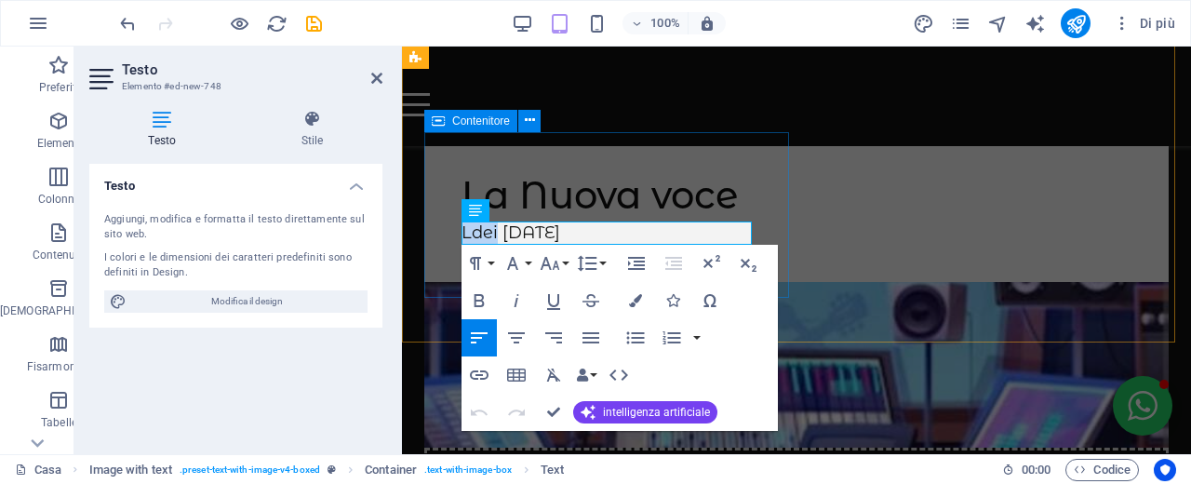
drag, startPoint x: 496, startPoint y: 230, endPoint x: 458, endPoint y: 230, distance: 38.2
click at [458, 230] on div "La Nuova voce Ldei [DATE]" at bounding box center [796, 207] width 744 height 150
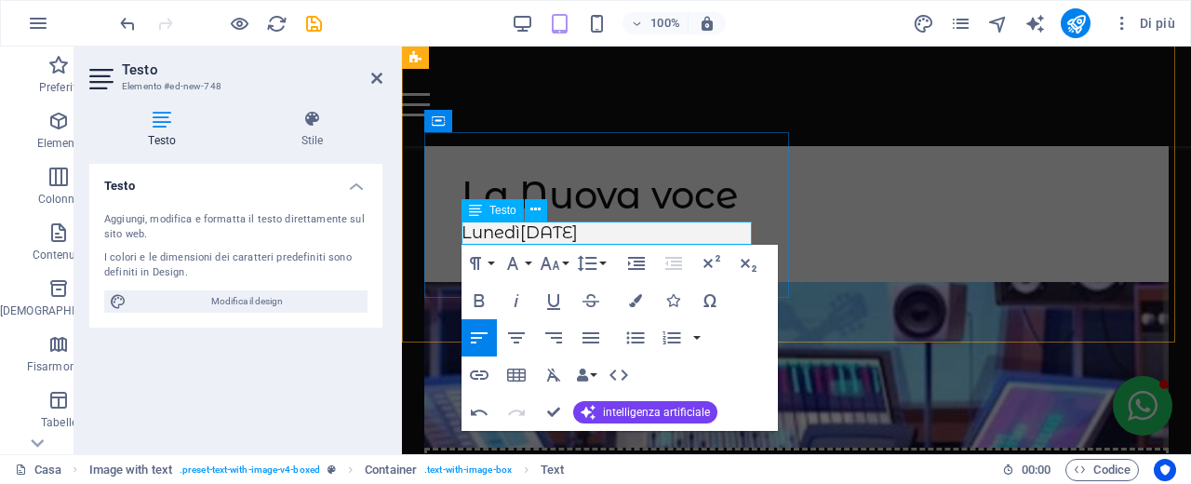
click at [624, 233] on p "[DATE]" at bounding box center [797, 232] width 670 height 23
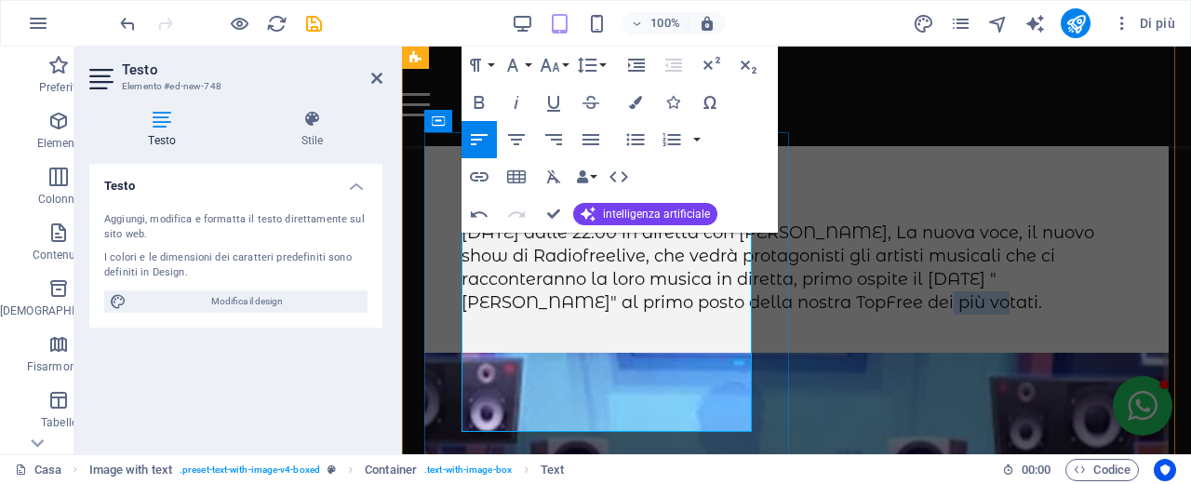
drag, startPoint x: 586, startPoint y: 421, endPoint x: 521, endPoint y: 419, distance: 65.2
click at [521, 314] on font "[DATE] dalle 22.00 in diretta con [PERSON_NAME], La nuova voce, il nuovo show d…" at bounding box center [778, 267] width 633 height 91
click at [478, 179] on icon "button" at bounding box center [479, 177] width 22 height 22
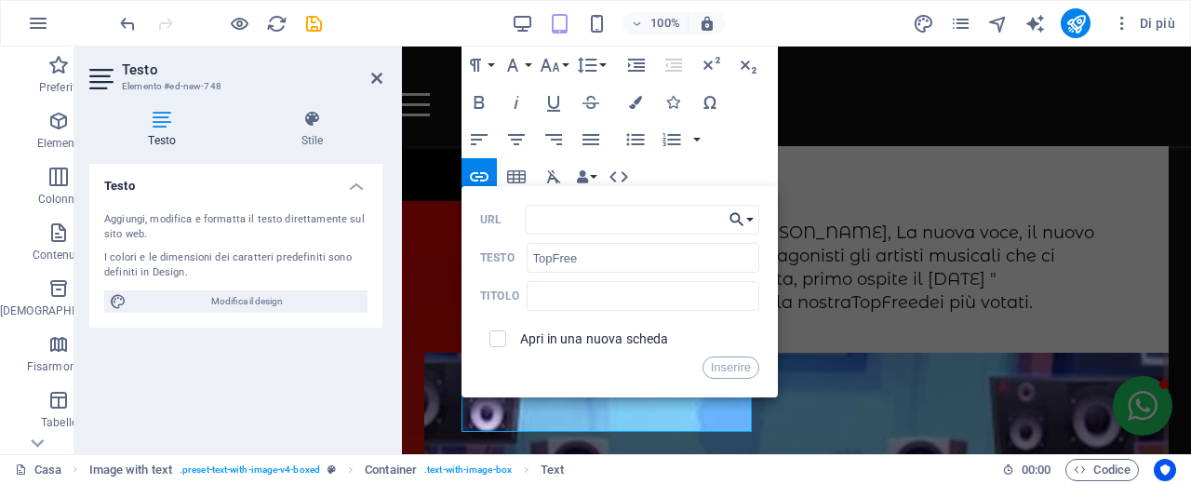
click at [751, 220] on button "Scegli il collegamento" at bounding box center [741, 220] width 35 height 30
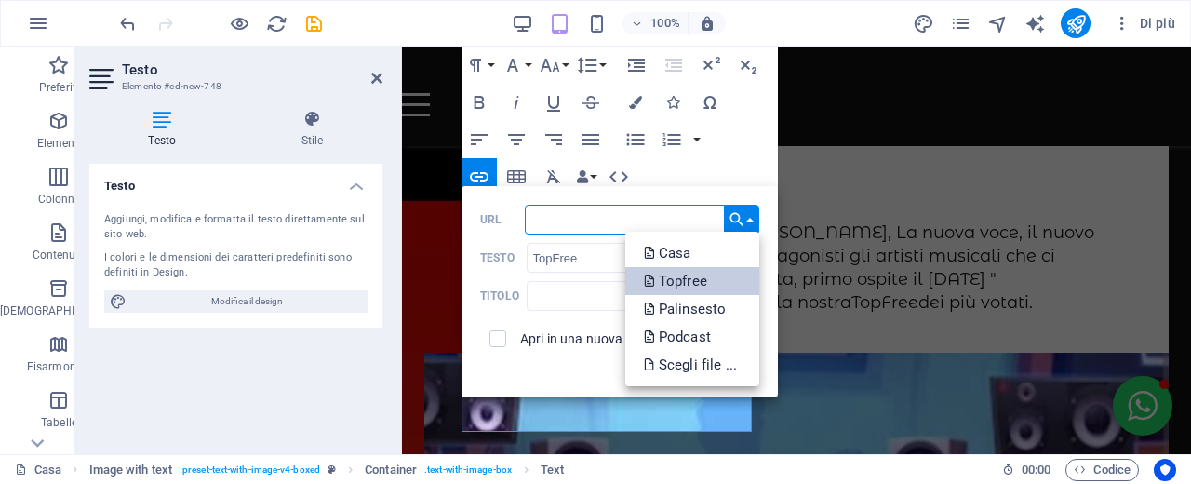
click at [717, 269] on link "Topfree" at bounding box center [692, 281] width 134 height 28
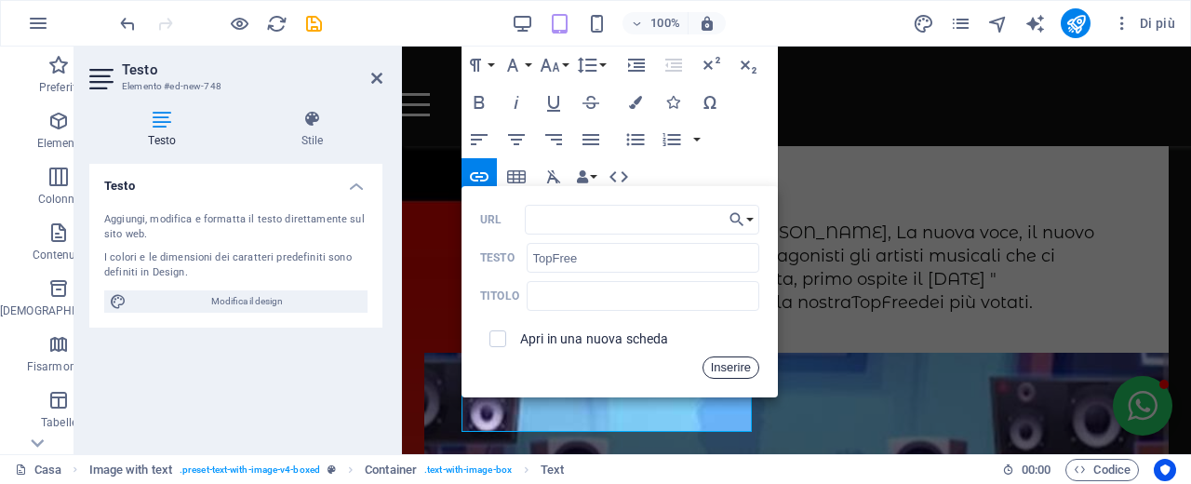
click at [731, 364] on font "Inserire" at bounding box center [731, 367] width 40 height 14
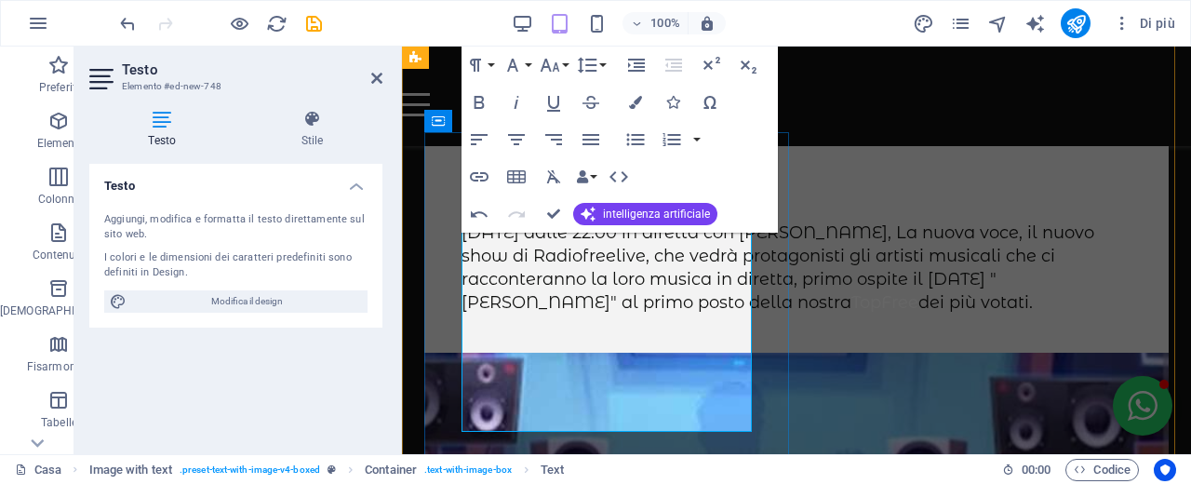
click at [726, 315] on p "[DATE] dalle 22.00 in diretta con [PERSON_NAME], La nuova voce, il nuovo show d…" at bounding box center [797, 268] width 670 height 94
click at [852, 313] on font "TopFree" at bounding box center [885, 302] width 67 height 20
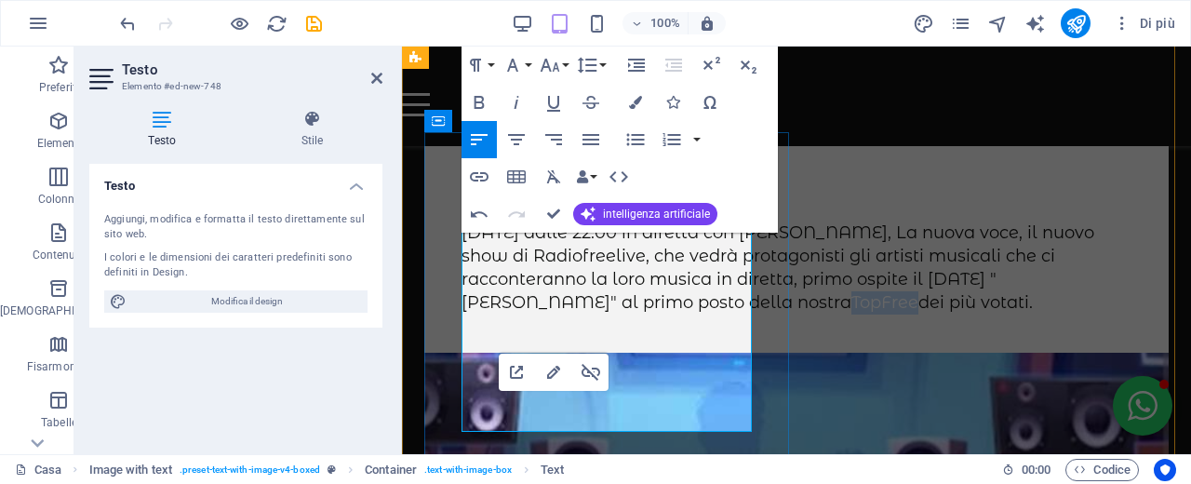
drag, startPoint x: 589, startPoint y: 419, endPoint x: 519, endPoint y: 418, distance: 69.8
click at [519, 315] on p "[DATE] dalle 22.00 in diretta con [PERSON_NAME], La nuova voce, il nuovo show d…" at bounding box center [797, 268] width 670 height 94
click at [480, 101] on icon "button" at bounding box center [479, 102] width 22 height 22
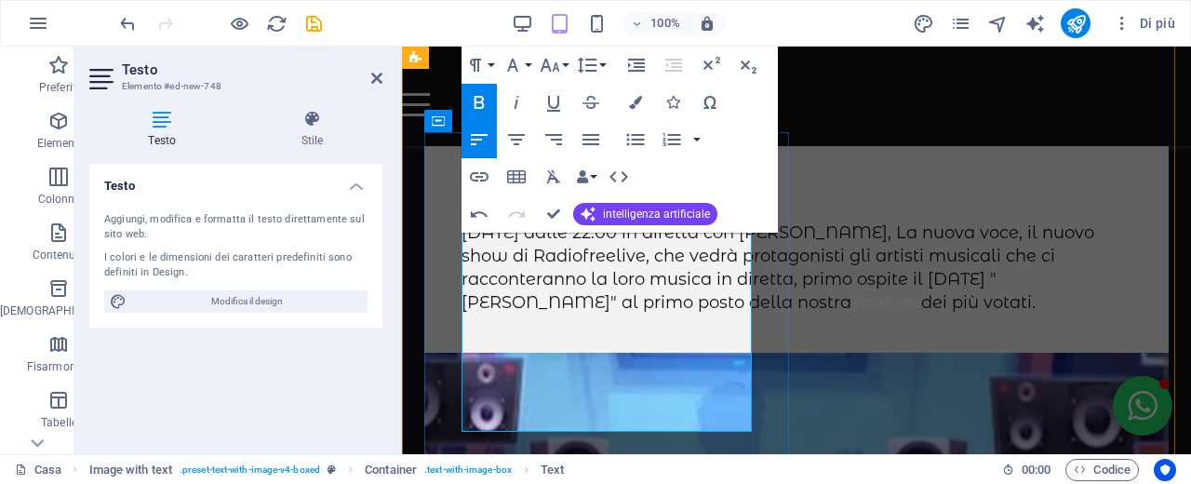
click at [722, 315] on p "[DATE] dalle 22.00 in diretta con [PERSON_NAME], La nuova voce, il nuovo show d…" at bounding box center [797, 268] width 670 height 94
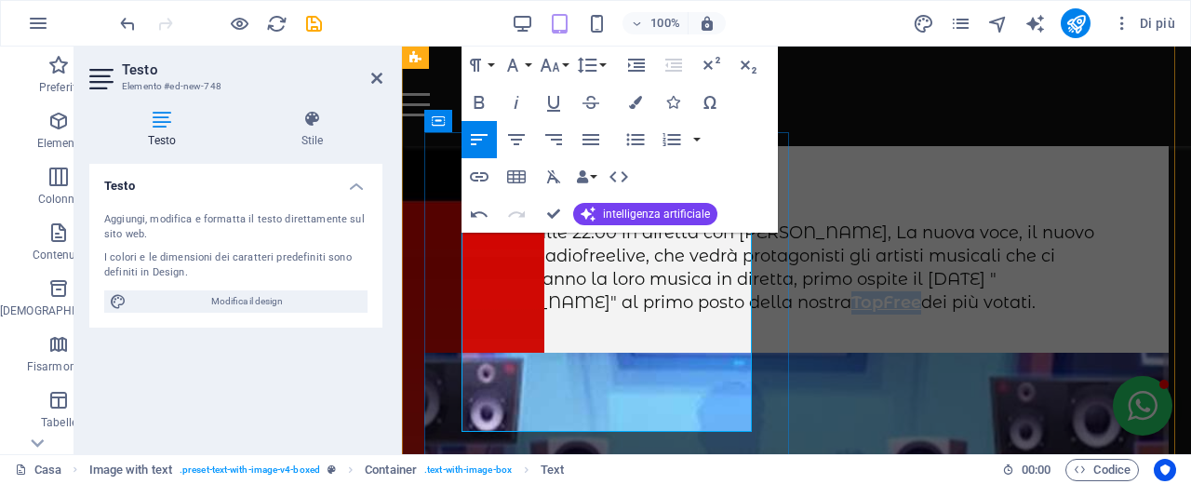
drag, startPoint x: 590, startPoint y: 418, endPoint x: 525, endPoint y: 416, distance: 65.2
click at [525, 315] on p "[DATE] dalle 22.00 in diretta con [PERSON_NAME], La nuova voce, il nuovo show d…" at bounding box center [797, 268] width 670 height 94
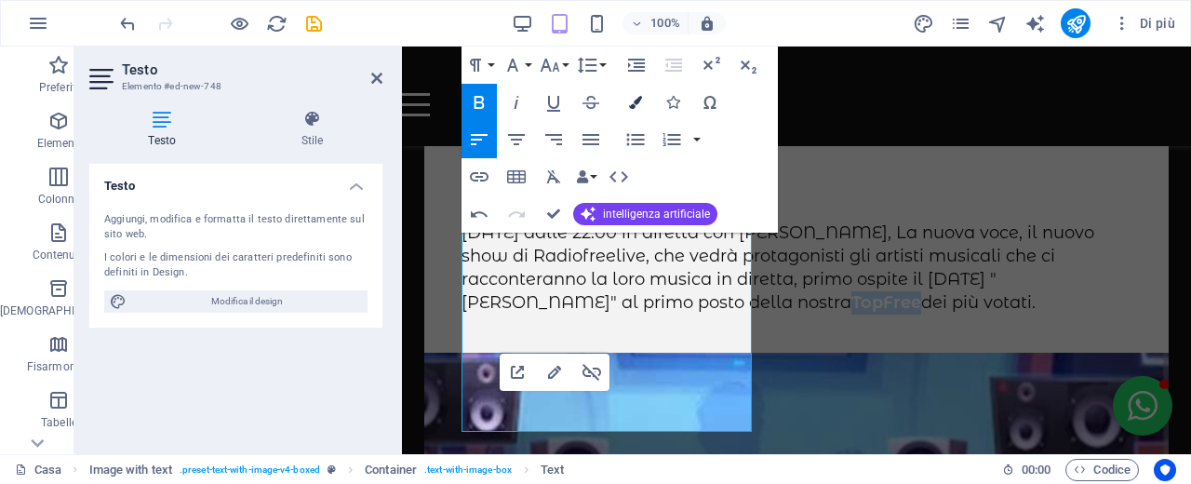
drag, startPoint x: 636, startPoint y: 101, endPoint x: 651, endPoint y: 107, distance: 17.1
click at [636, 101] on icon "button" at bounding box center [635, 102] width 13 height 13
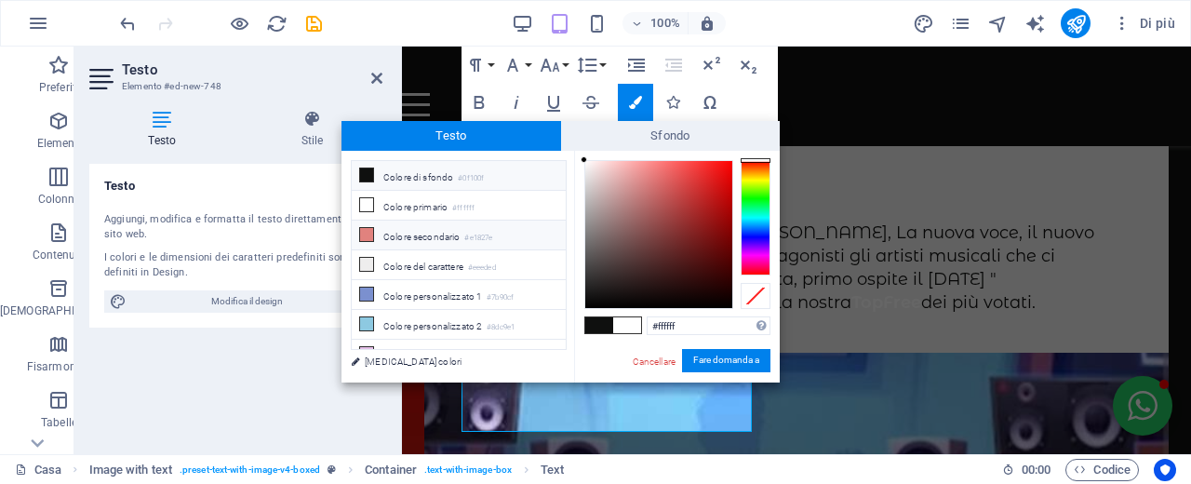
click at [448, 235] on font "Colore secondario" at bounding box center [421, 237] width 76 height 10
type input "#e1827e"
click at [731, 365] on font "Fare domanda a" at bounding box center [726, 360] width 66 height 10
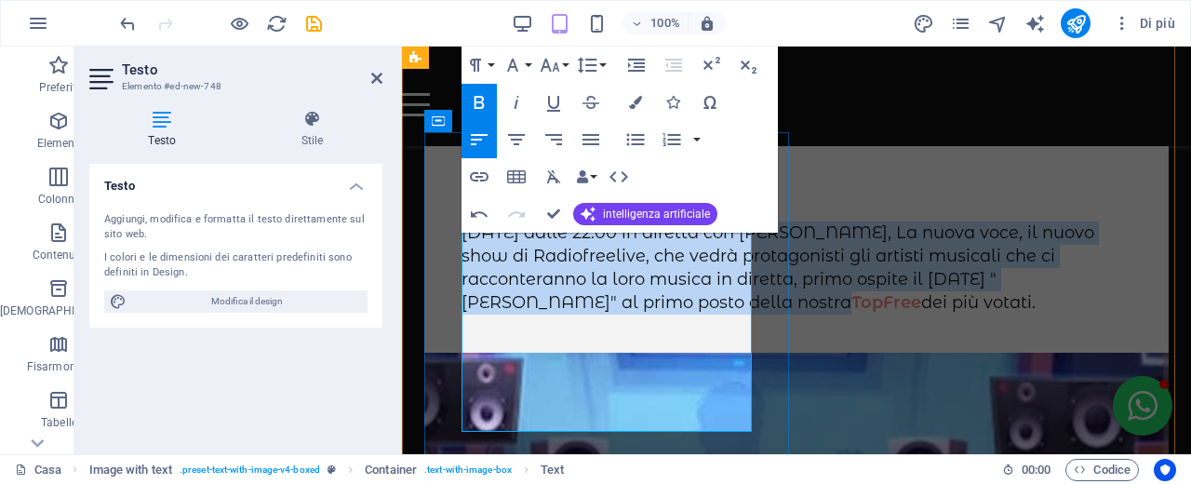
click at [664, 315] on p "[DATE] dalle 22.00 in diretta con [PERSON_NAME], La nuova voce, il nuovo show d…" at bounding box center [797, 268] width 670 height 94
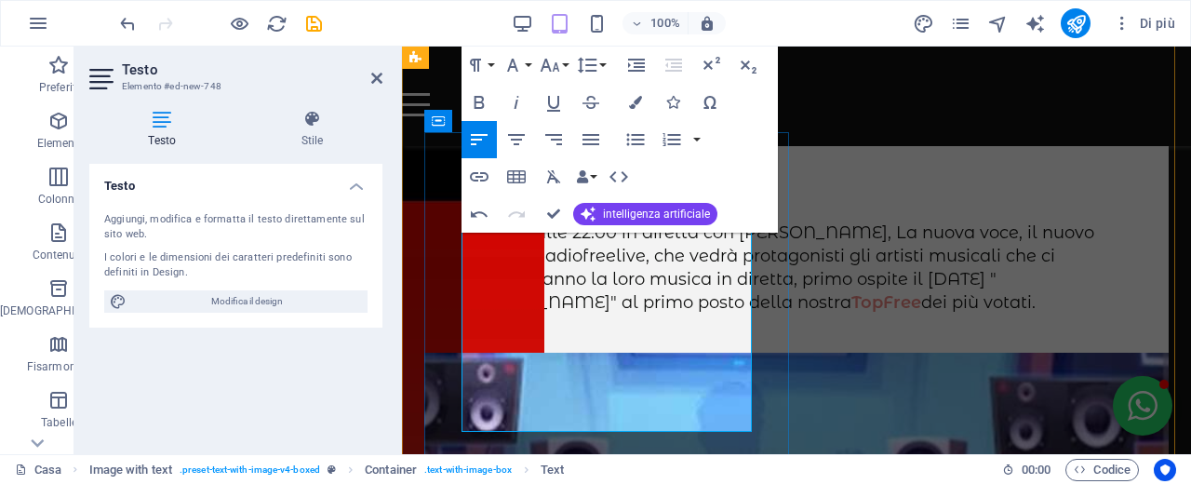
click at [536, 314] on font "[DATE] dalle 22.00 in diretta con [PERSON_NAME], La nuova voce, il nuovo show d…" at bounding box center [778, 267] width 633 height 91
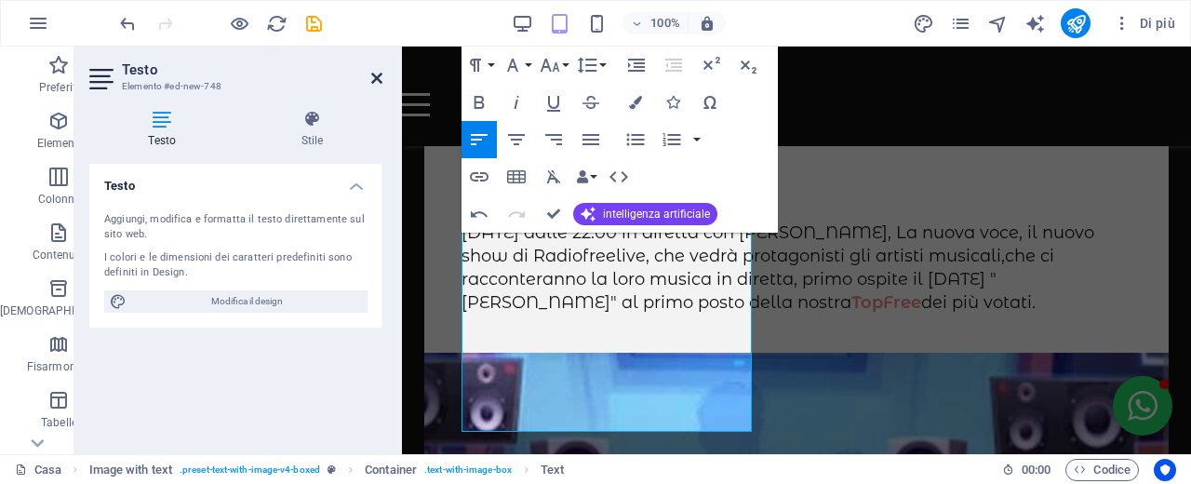
click at [373, 78] on icon at bounding box center [376, 78] width 11 height 15
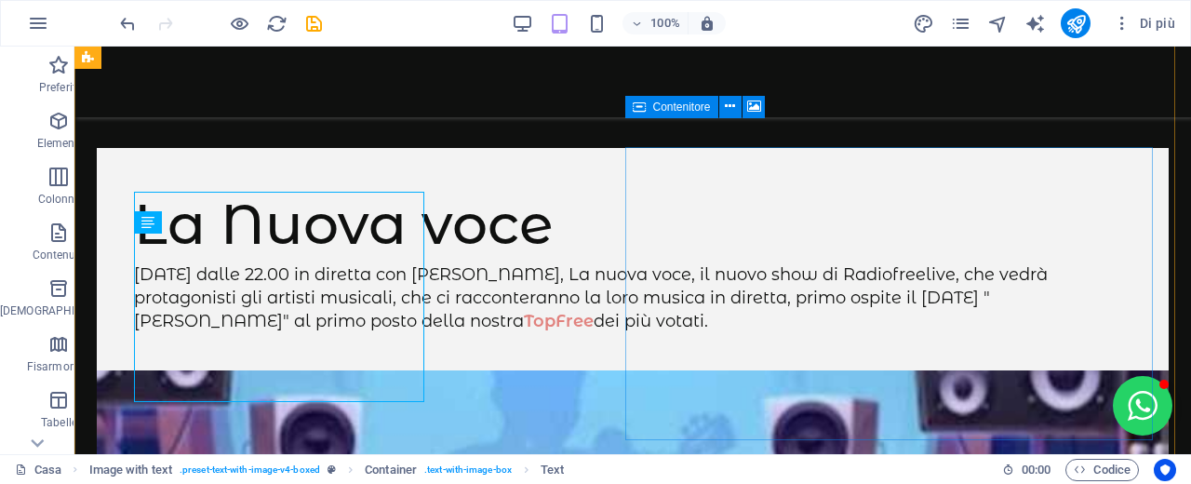
scroll to position [811, 0]
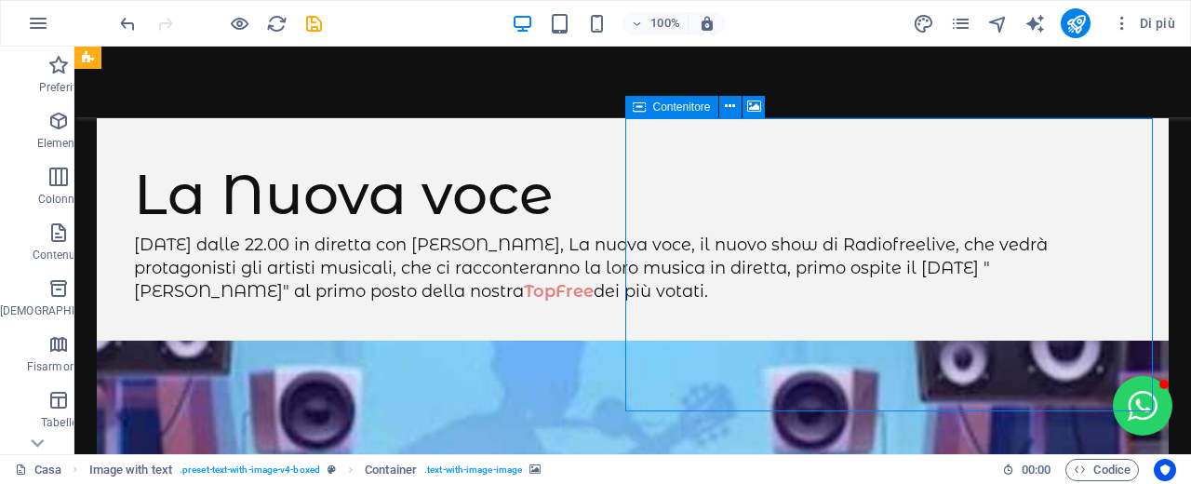
drag, startPoint x: 1150, startPoint y: 248, endPoint x: 1030, endPoint y: 219, distance: 123.5
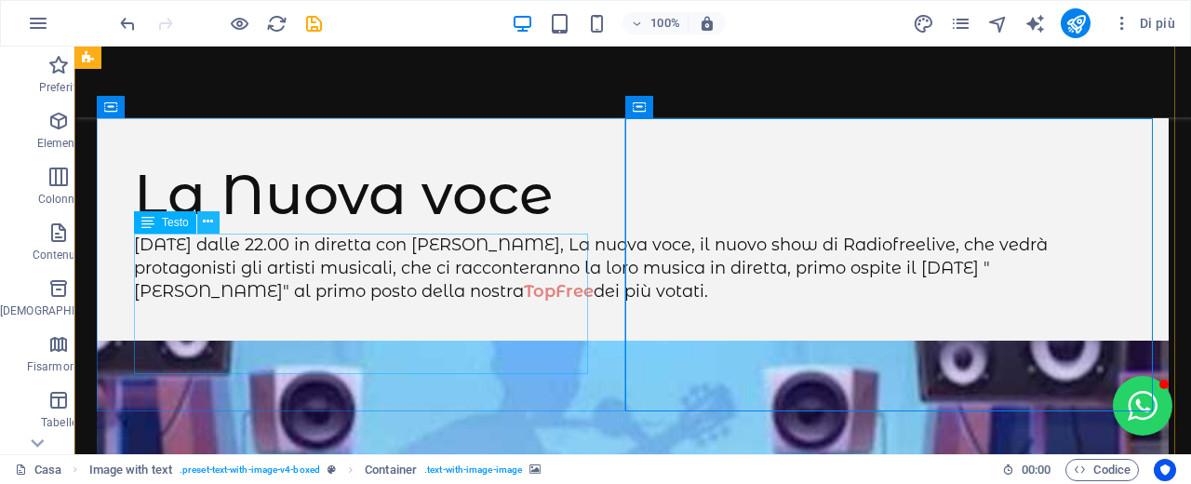
click at [213, 223] on icon at bounding box center [208, 222] width 10 height 20
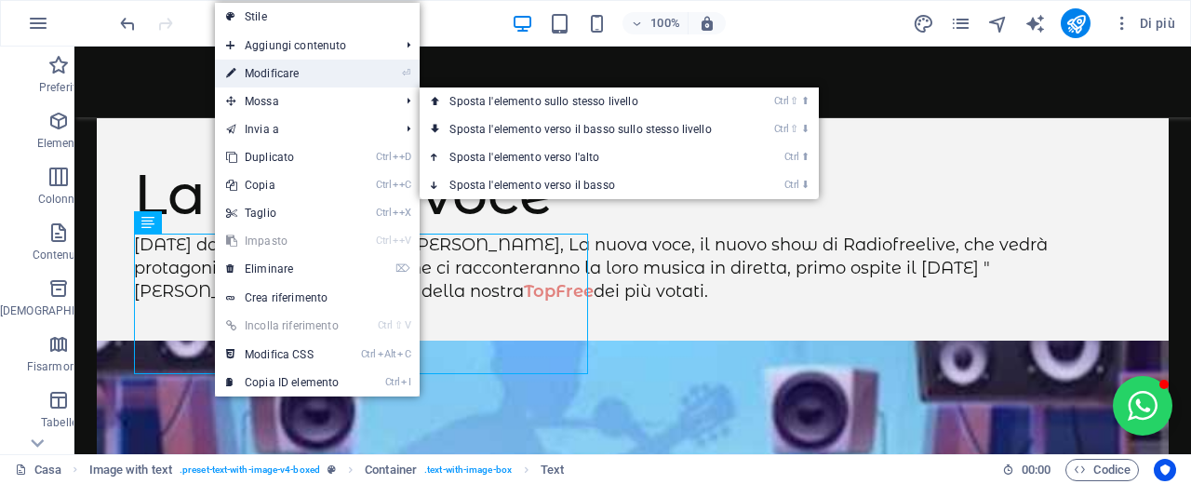
click at [319, 74] on link "⏎ Modificare" at bounding box center [282, 74] width 135 height 28
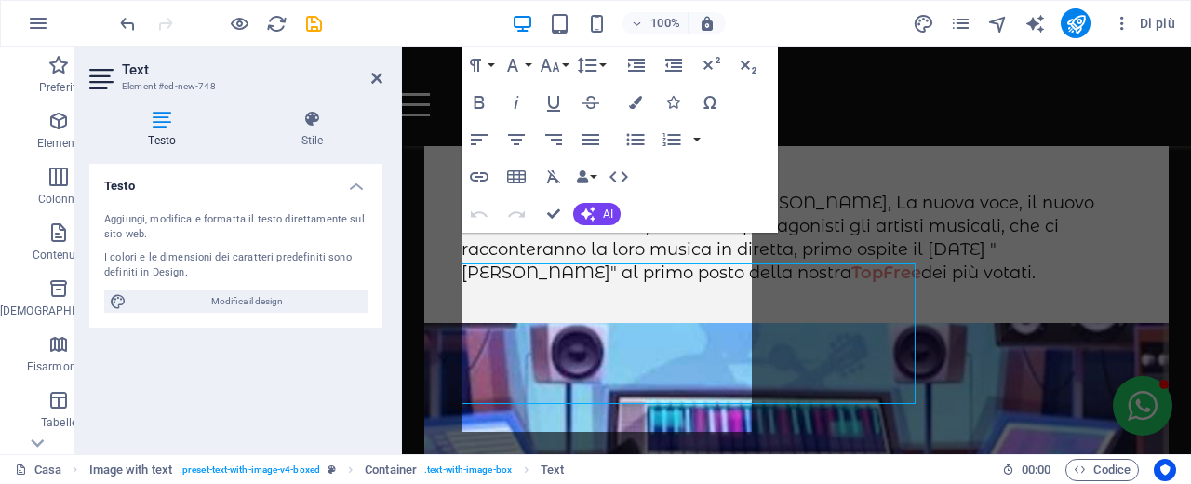
scroll to position [781, 0]
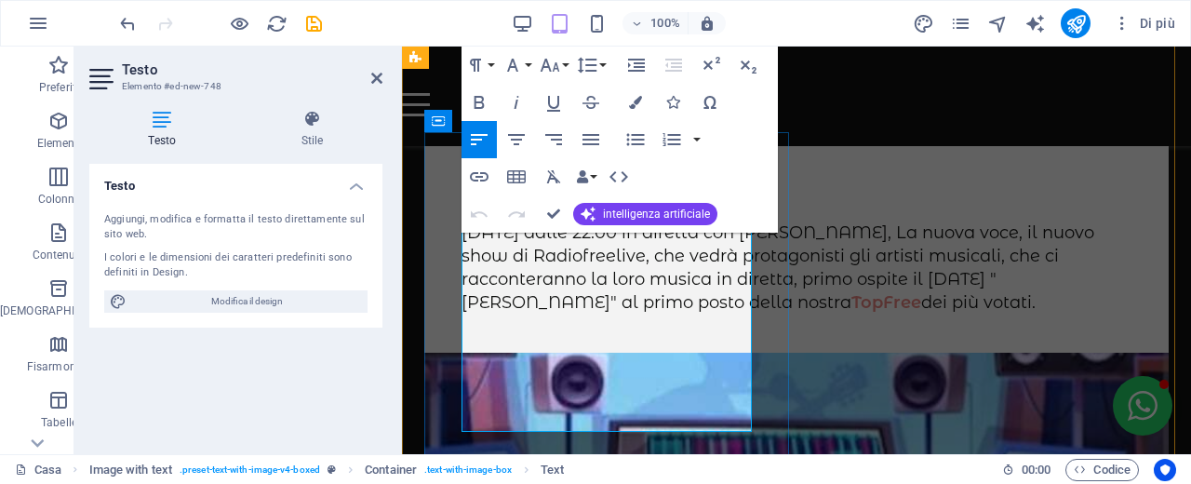
drag, startPoint x: 711, startPoint y: 417, endPoint x: 466, endPoint y: 240, distance: 301.9
click at [466, 240] on p "[DATE] dalle 22.00 in diretta con [PERSON_NAME], La nuova voce, il nuovo show d…" at bounding box center [797, 268] width 670 height 94
click at [385, 78] on aside "Testo Elemento #ed-new-748 Testo Stile Testo Aggiungi, modifica e formatta il t…" at bounding box center [238, 251] width 328 height 408
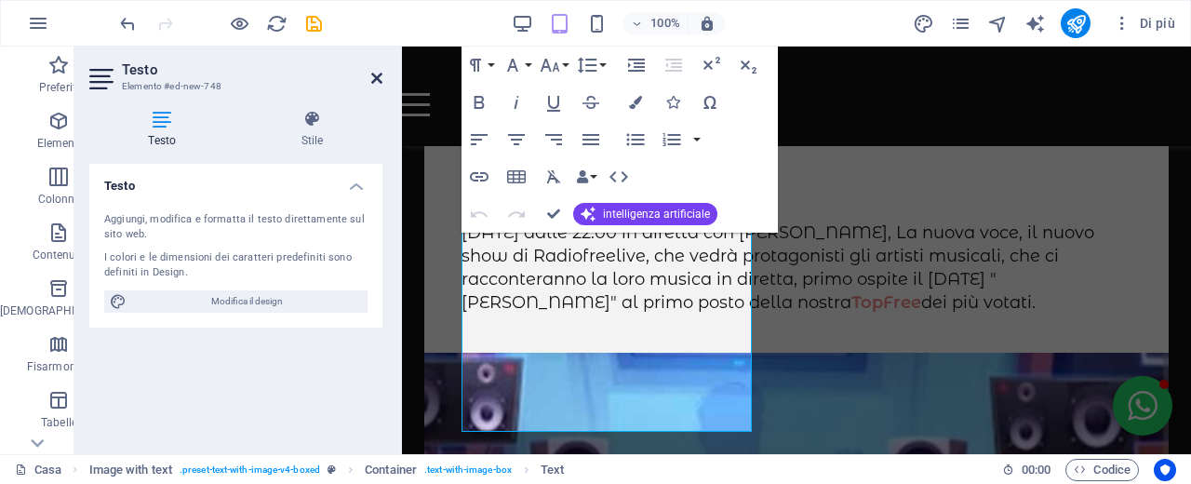
click at [379, 78] on icon at bounding box center [376, 78] width 11 height 15
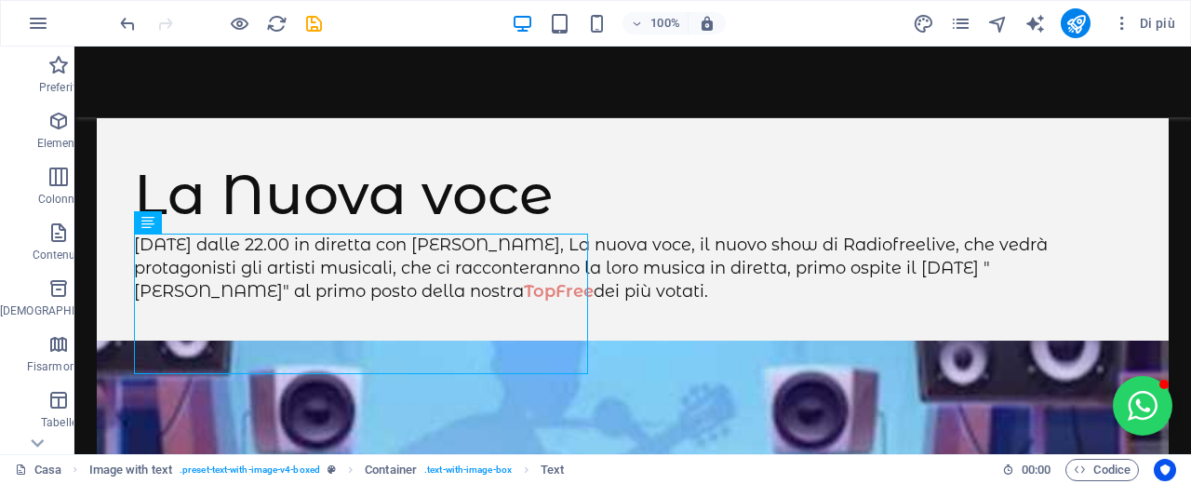
click at [313, 18] on icon "salva" at bounding box center [313, 23] width 21 height 21
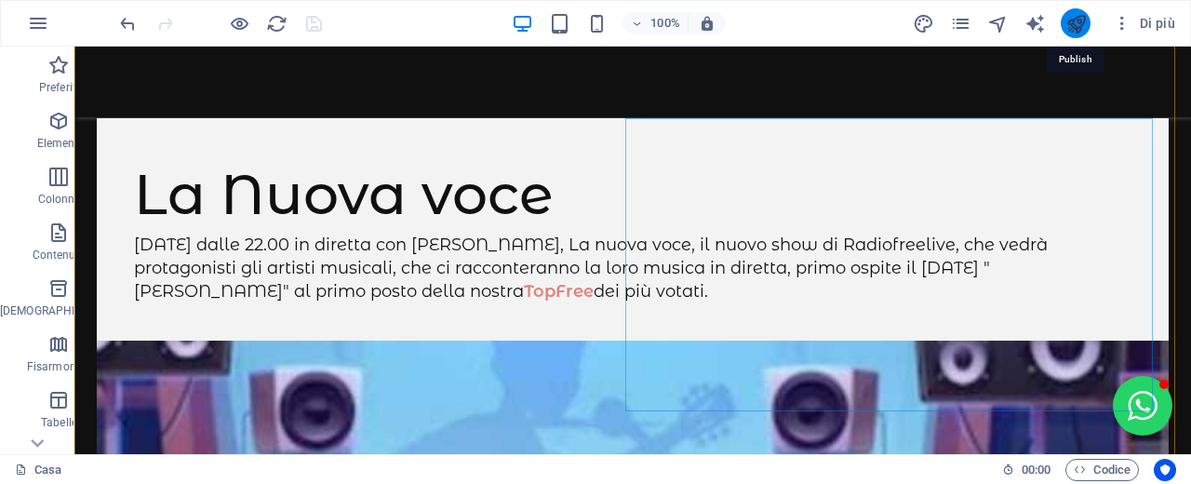
click at [1075, 25] on icon "pubblicare" at bounding box center [1076, 23] width 21 height 21
